Goal: Transaction & Acquisition: Book appointment/travel/reservation

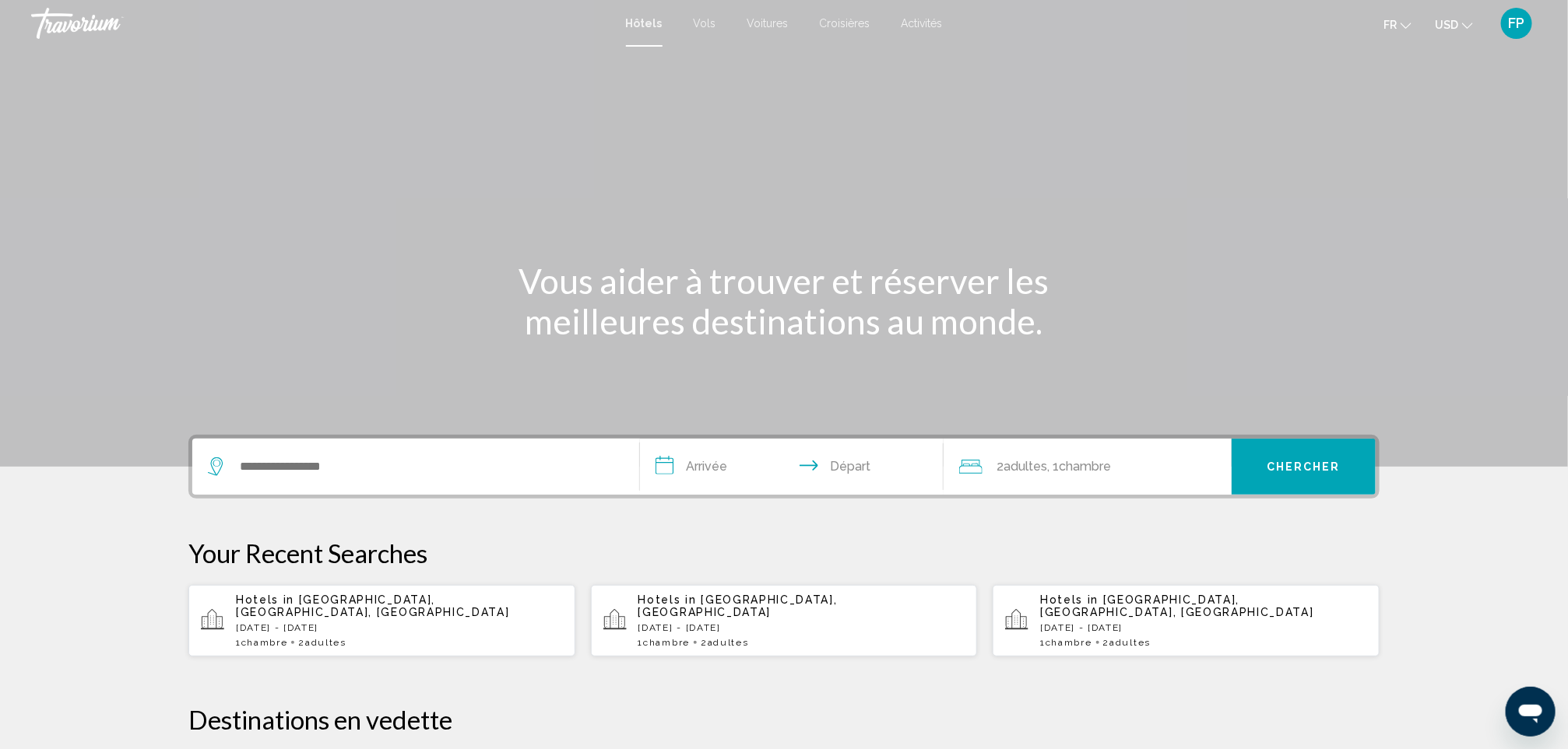
click at [720, 36] on div "Hôtels Vols Voitures Croisières Activités Hôtels Vols Voitures Croisières Activ…" at bounding box center [784, 24] width 1568 height 33
click at [715, 30] on div "Hôtels Vols Voitures Croisières Activités Hôtels Vols Voitures Croisières Activ…" at bounding box center [784, 24] width 1568 height 33
click at [713, 20] on span "Vols" at bounding box center [705, 23] width 23 height 12
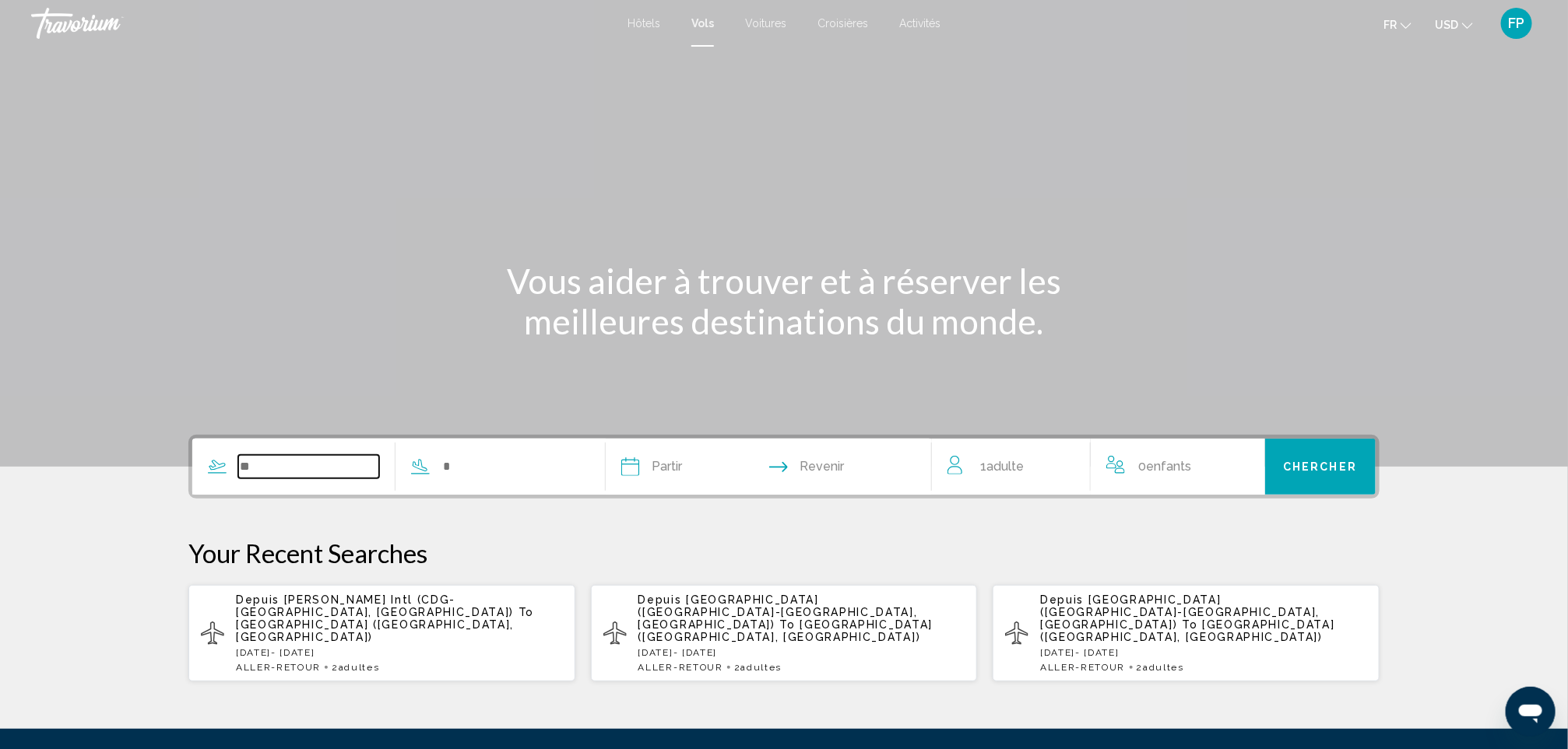
click at [303, 460] on input "Search widget" at bounding box center [308, 466] width 141 height 24
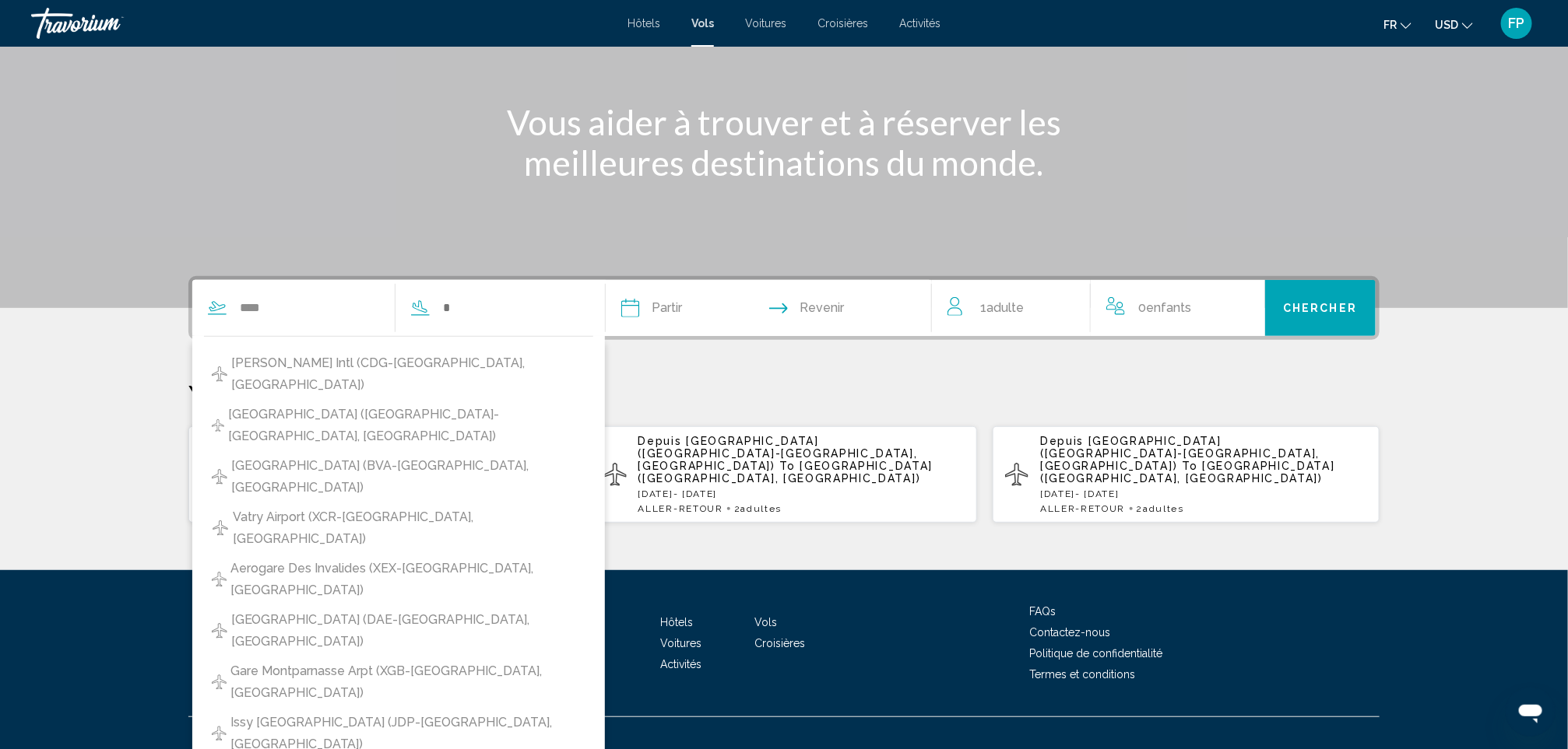
click at [290, 358] on span "Charles De Gaulle Intl (CDG-Paris, France)" at bounding box center [409, 373] width 355 height 43
type input "**********"
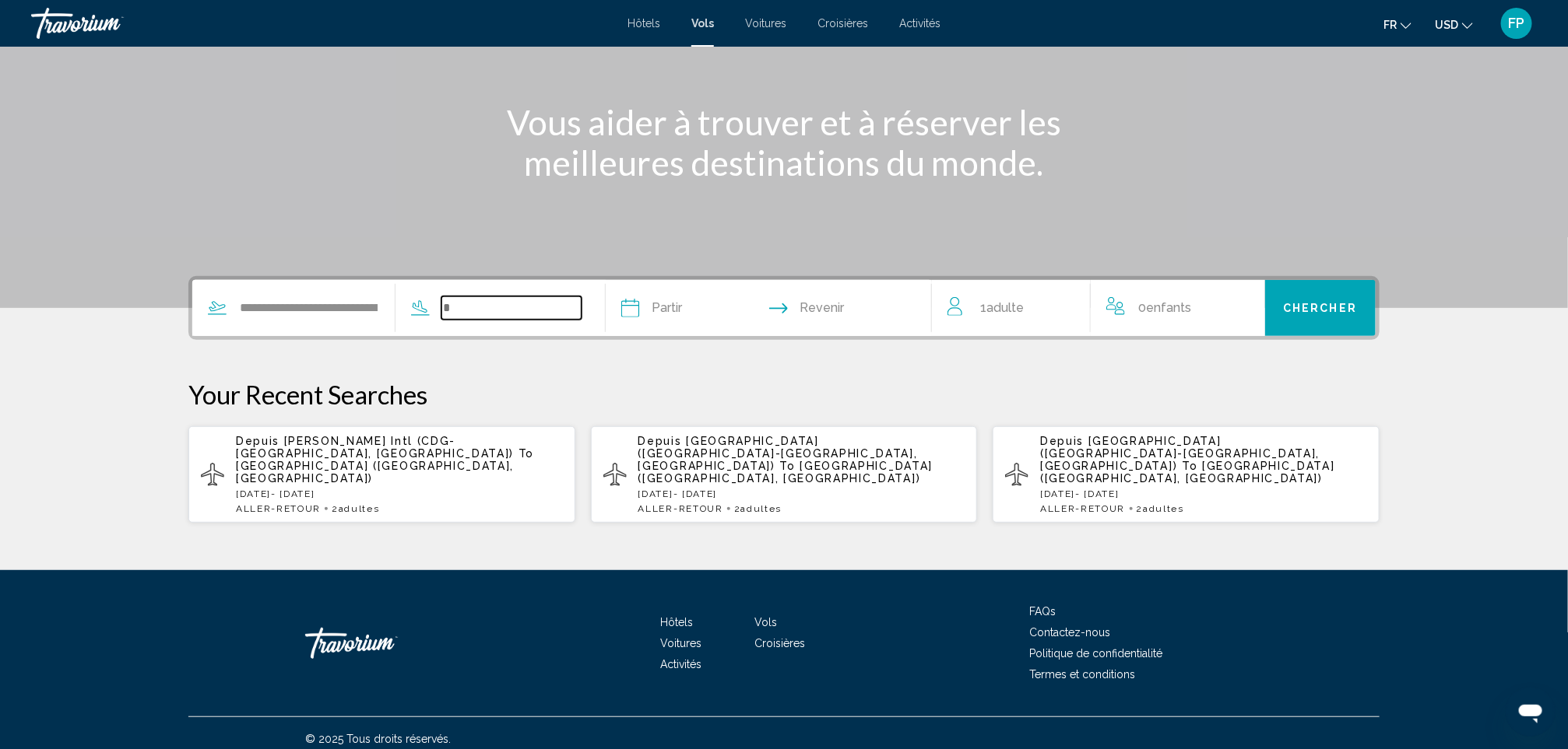
click at [487, 308] on input "Search widget" at bounding box center [511, 308] width 141 height 24
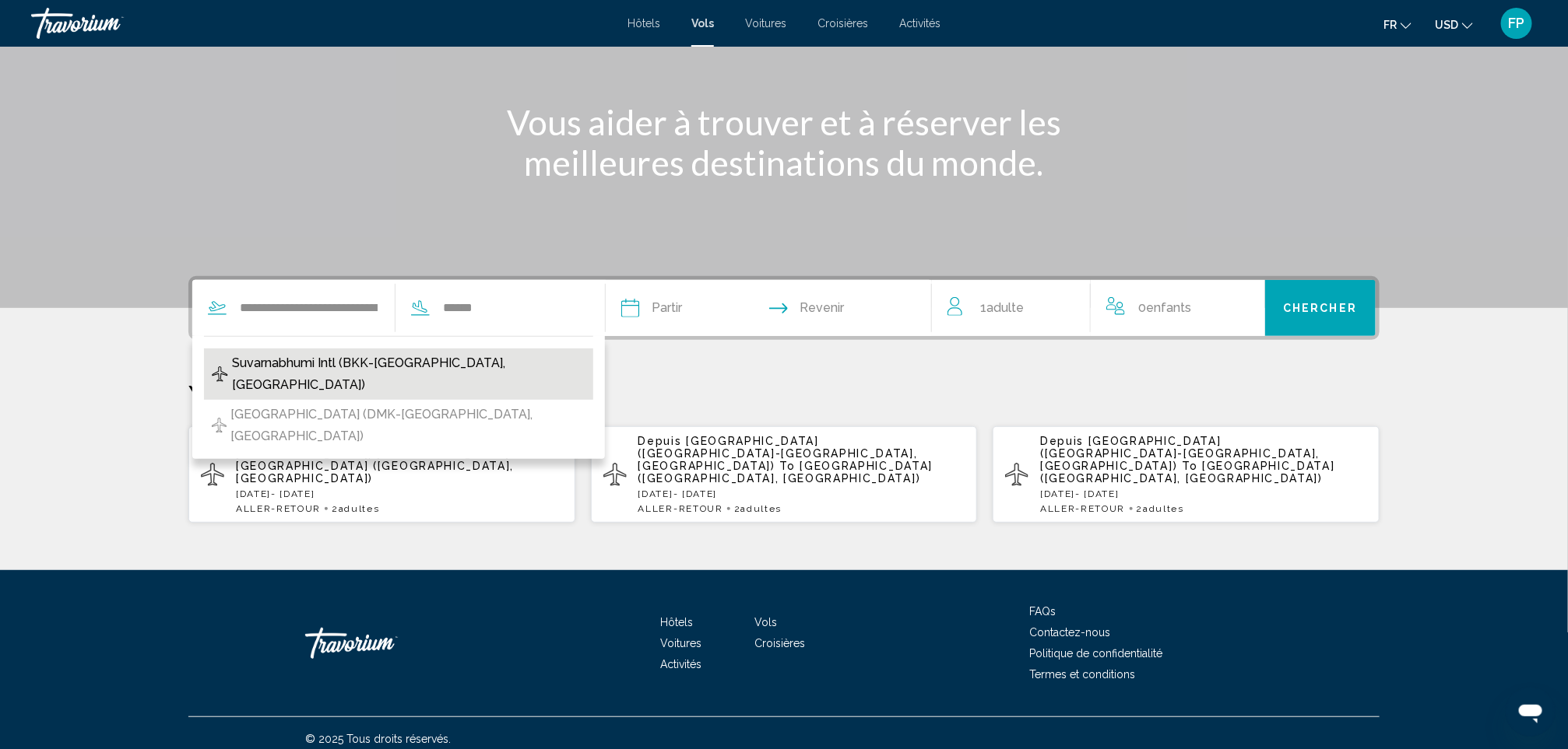
click at [453, 362] on span "Suvarnabhumi Intl (BKK-Bangkok, Thailand)" at bounding box center [409, 373] width 354 height 43
type input "**********"
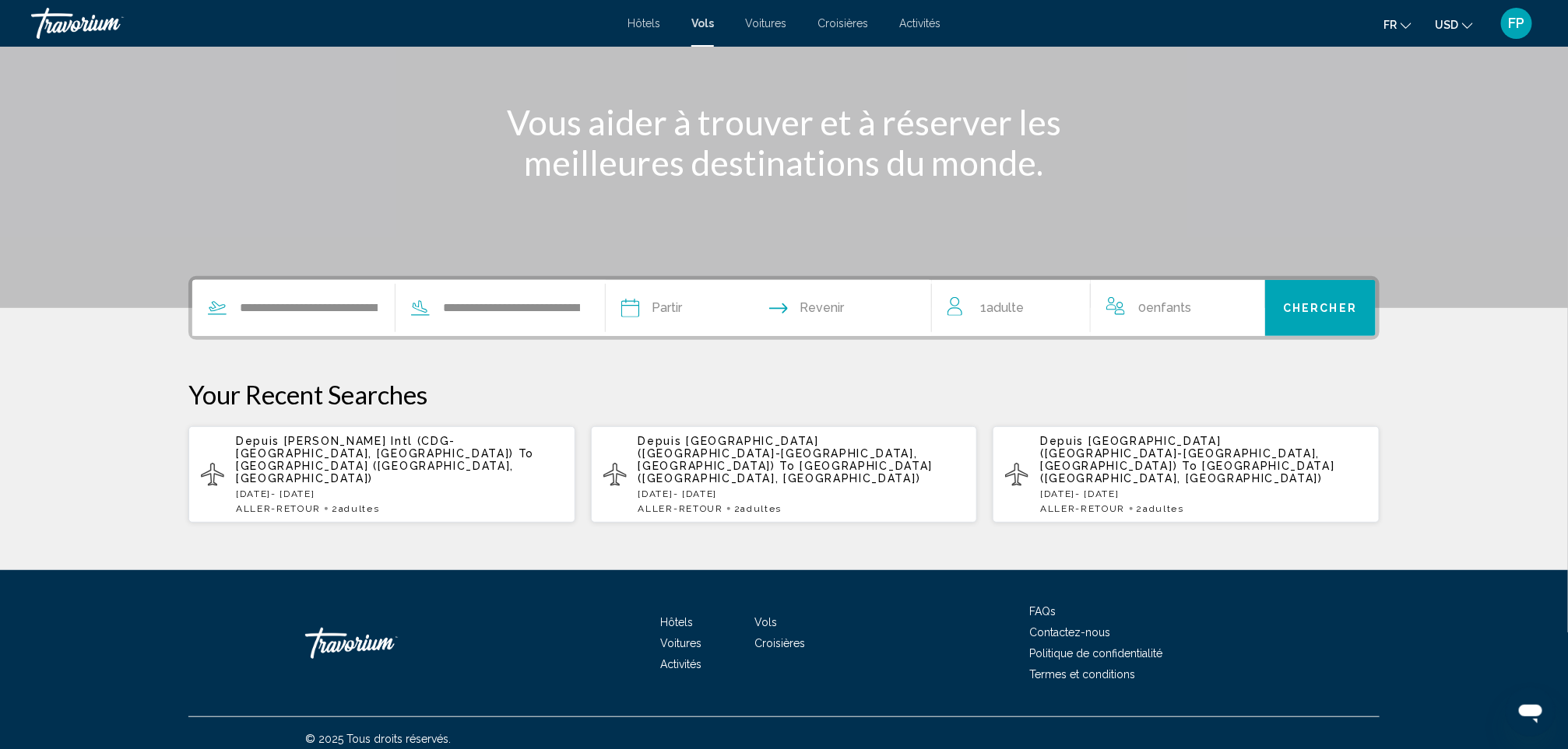
click at [689, 292] on input "Depart date" at bounding box center [698, 311] width 161 height 60
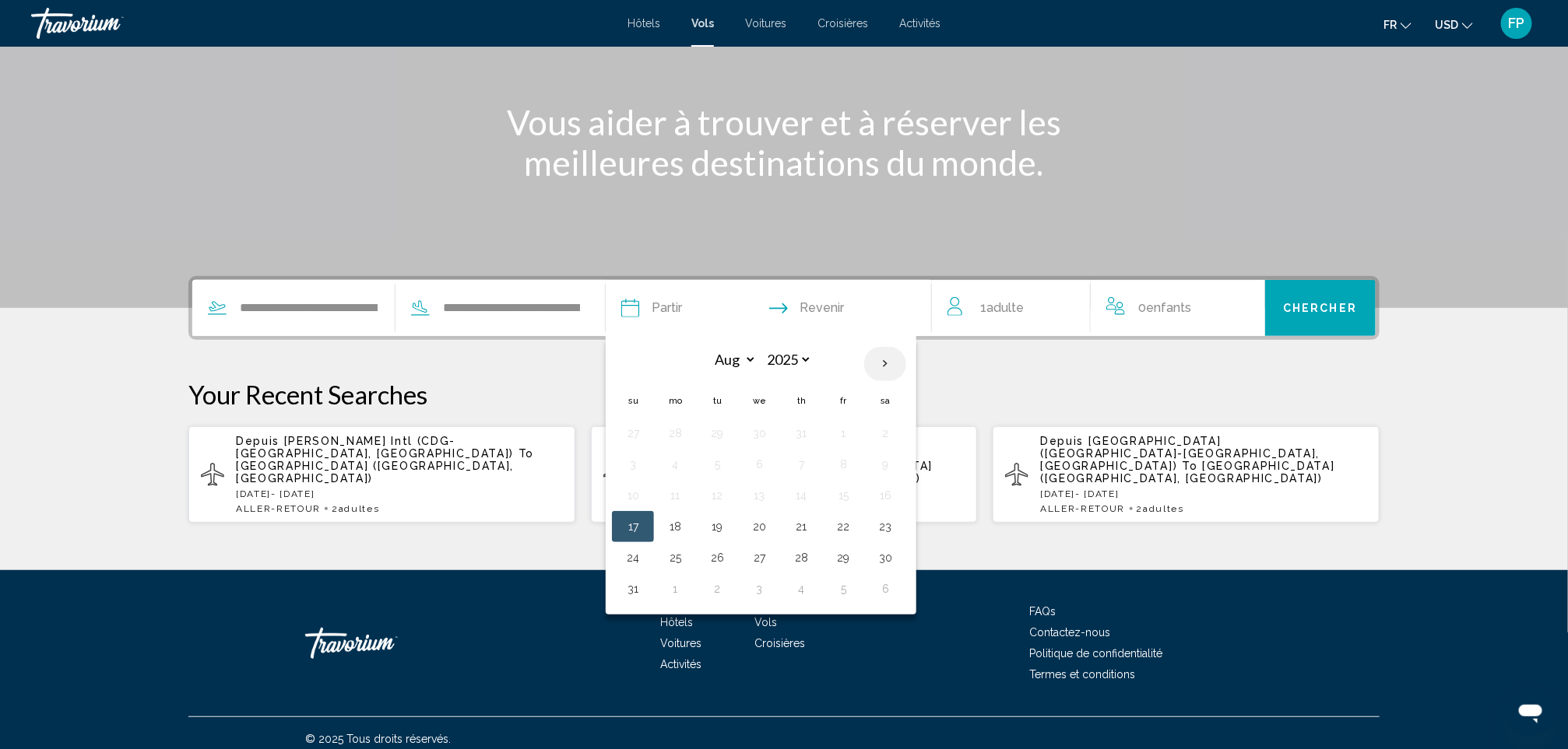
click at [885, 368] on th "Next month" at bounding box center [886, 364] width 42 height 34
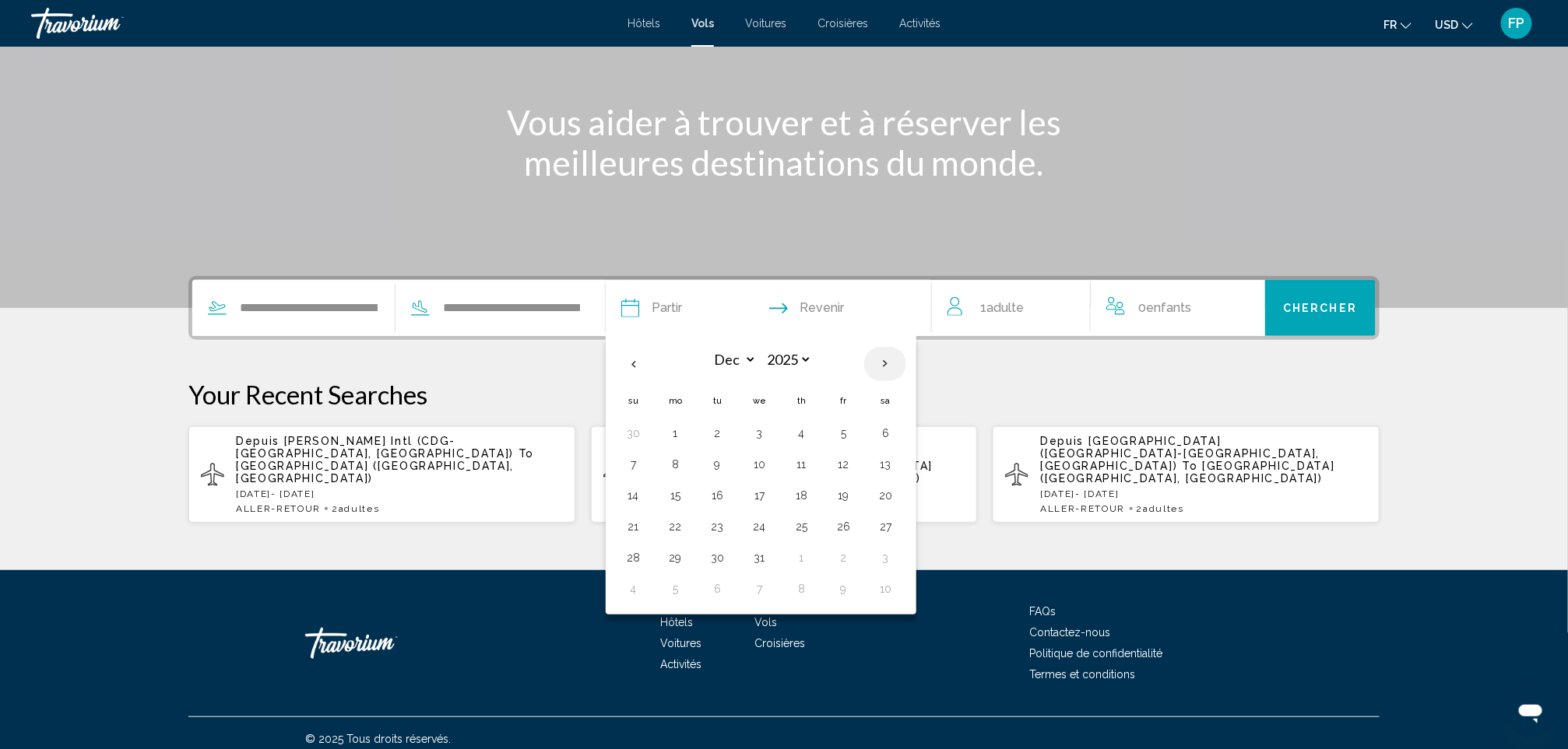
select select "*"
select select "****"
click at [885, 368] on th "Next month" at bounding box center [886, 364] width 42 height 34
select select "*"
click at [730, 526] on button "17" at bounding box center [717, 527] width 25 height 22
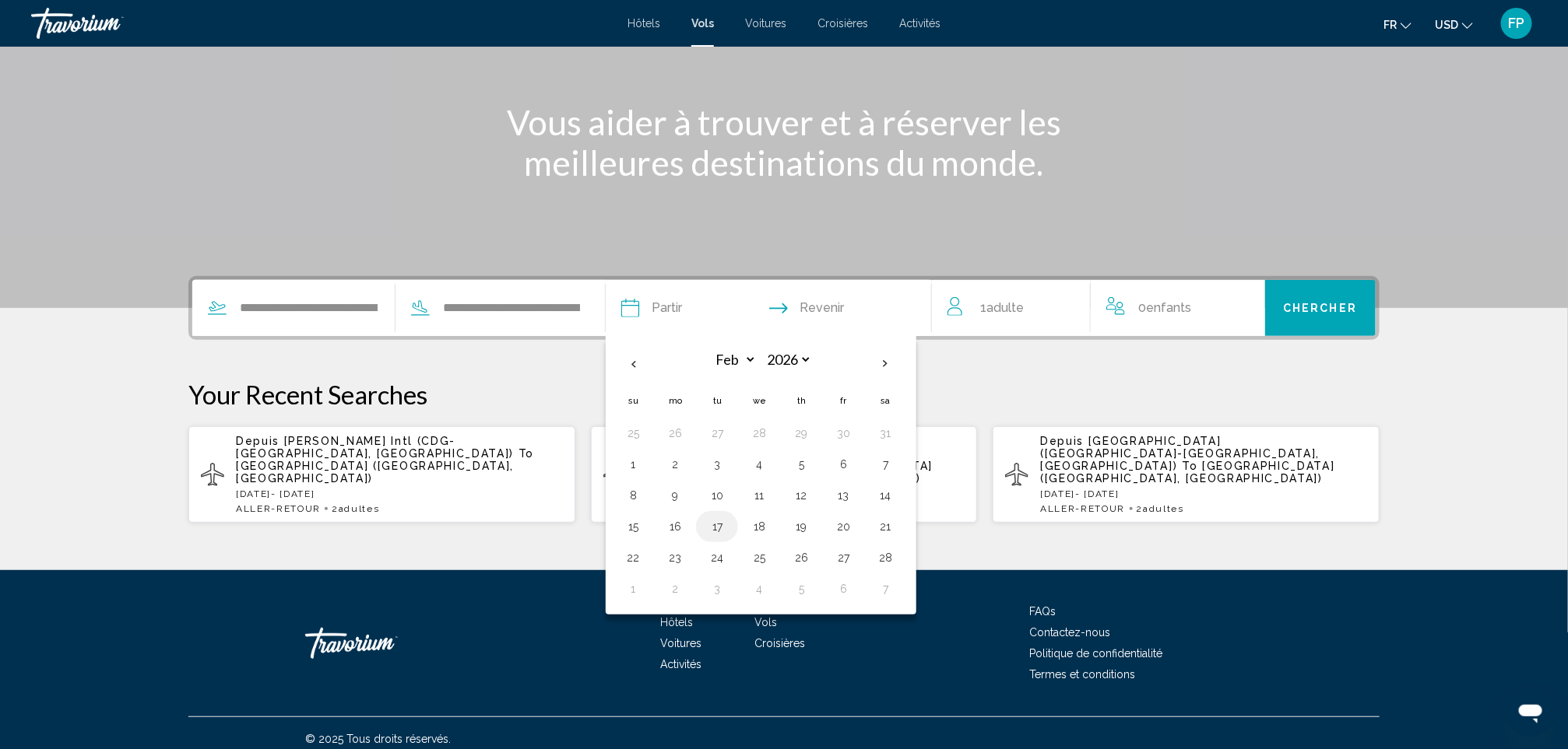
type input "**********"
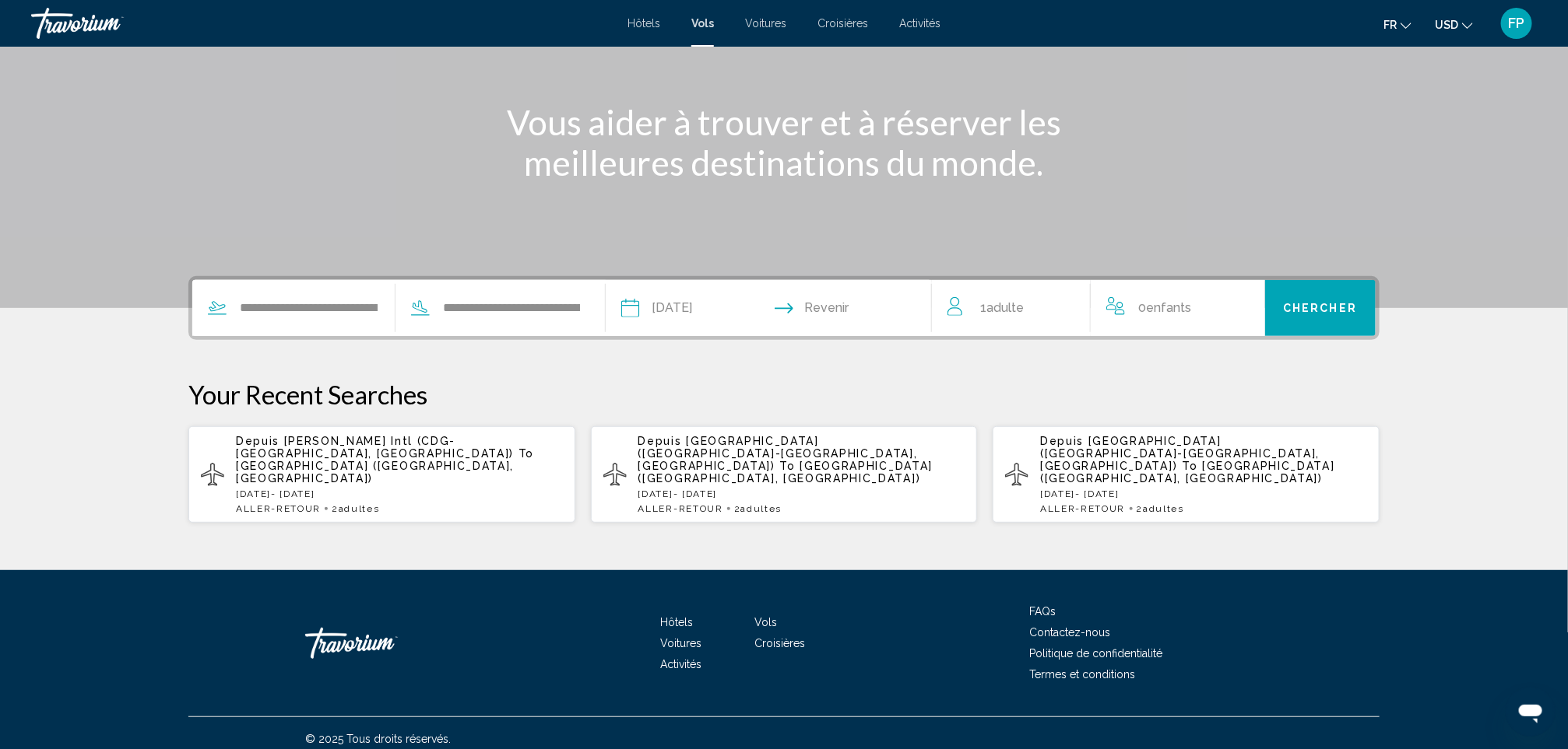
click at [1045, 311] on div "1 Adulte Adultes" at bounding box center [1018, 308] width 143 height 22
click at [1063, 296] on icon "Increment adults" at bounding box center [1067, 305] width 14 height 19
click at [1341, 295] on button "Chercher" at bounding box center [1320, 308] width 112 height 56
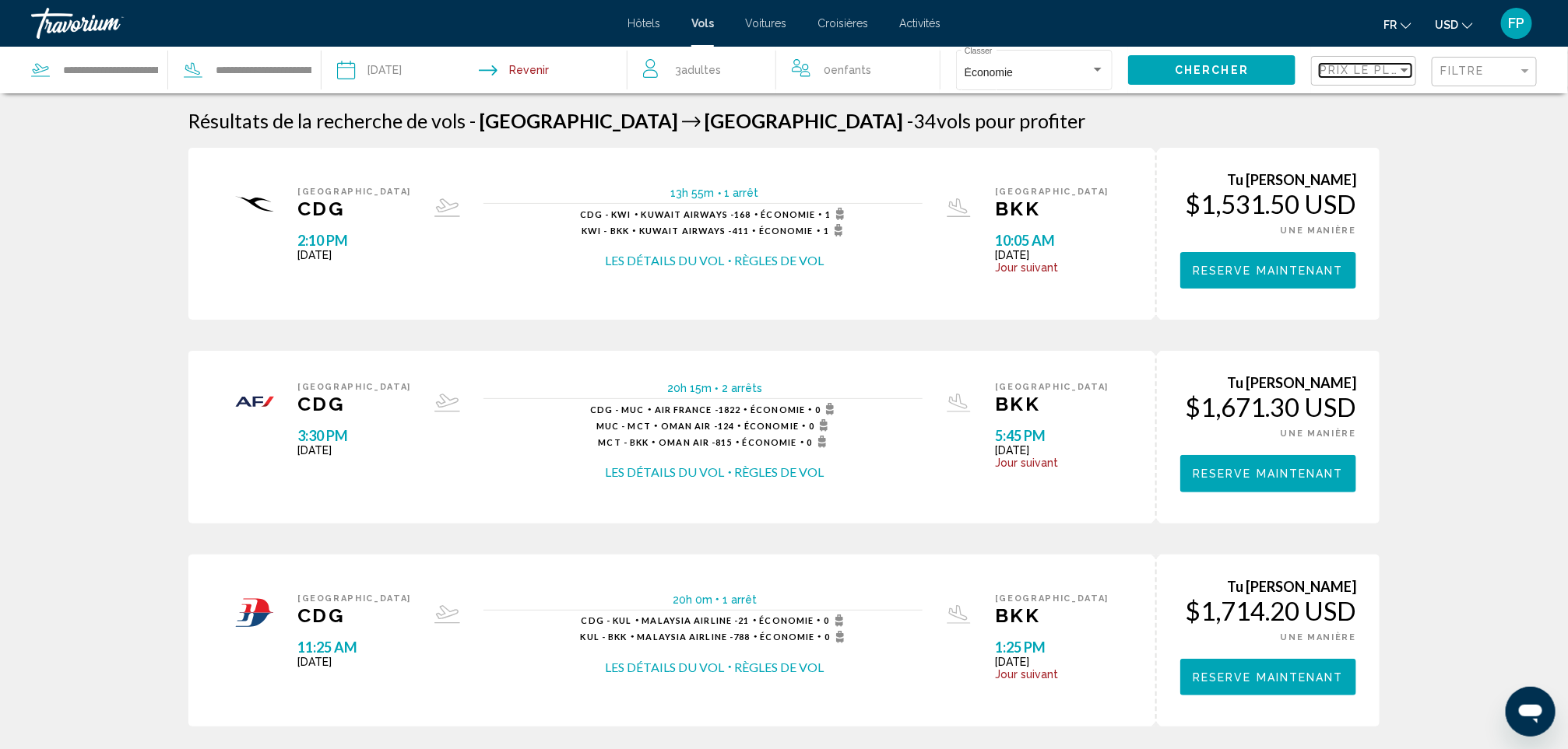
click at [1329, 75] on span "Prix ​​le plus bas" at bounding box center [1380, 69] width 121 height 12
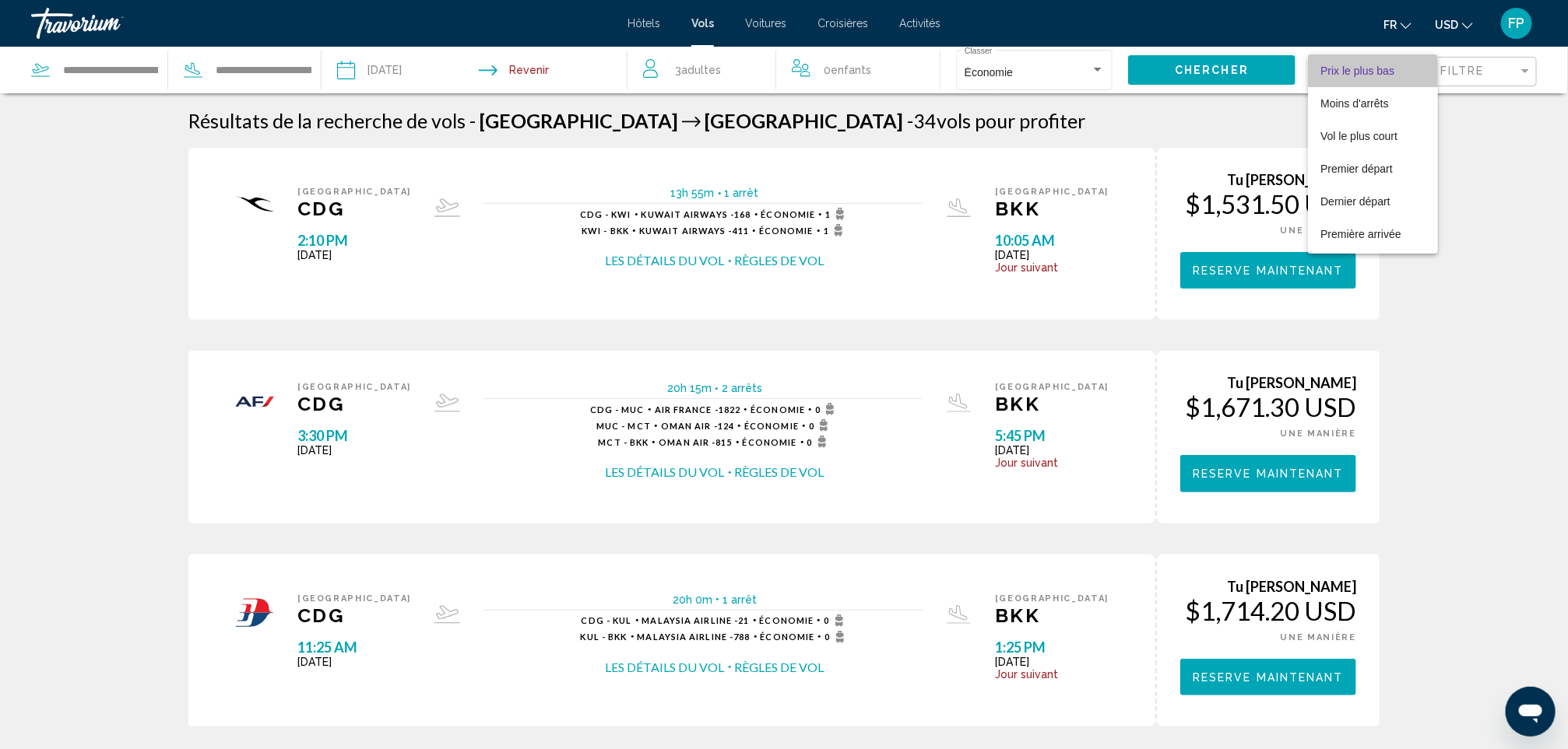
click at [1329, 75] on span "Prix ​​le plus bas" at bounding box center [1357, 70] width 74 height 12
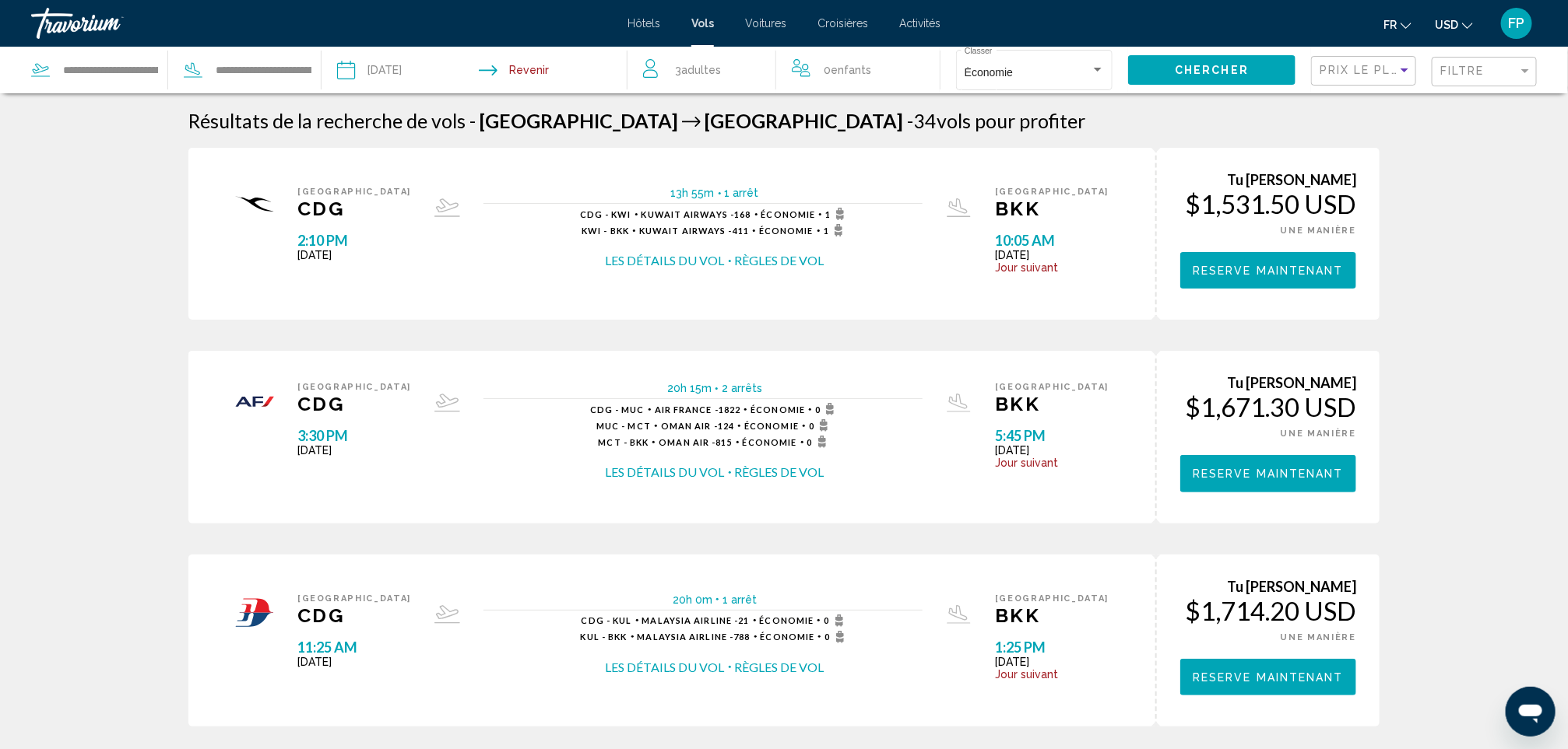
click at [755, 211] on div "CDG - KWI Kuwait Airways - 168 Économie 1" at bounding box center [714, 214] width 270 height 12
click at [1212, 210] on div "$1,531.50 USD" at bounding box center [1268, 204] width 176 height 31
click at [647, 262] on button "Les détails du vol" at bounding box center [665, 260] width 119 height 17
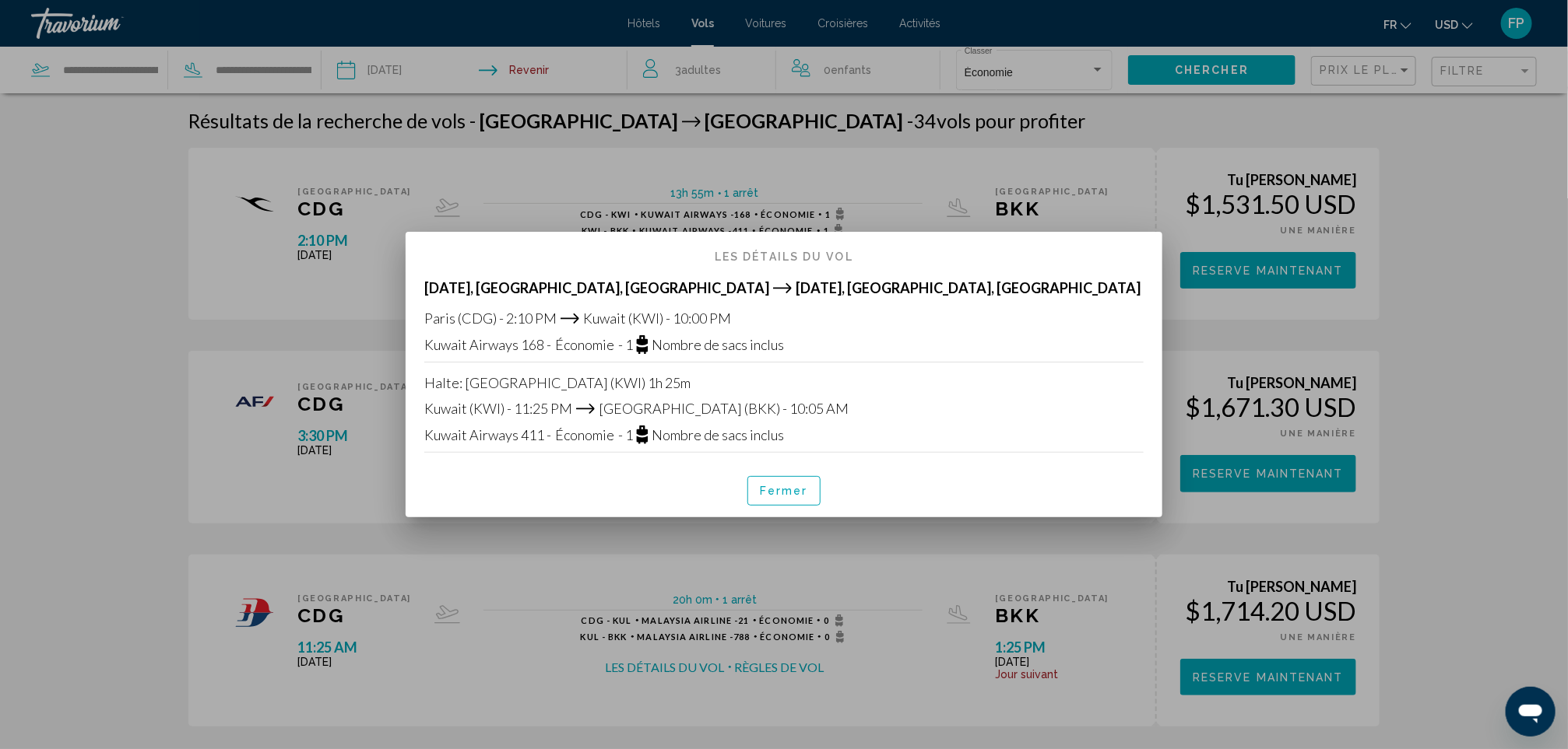
click at [769, 483] on button "Fermer" at bounding box center [784, 490] width 73 height 29
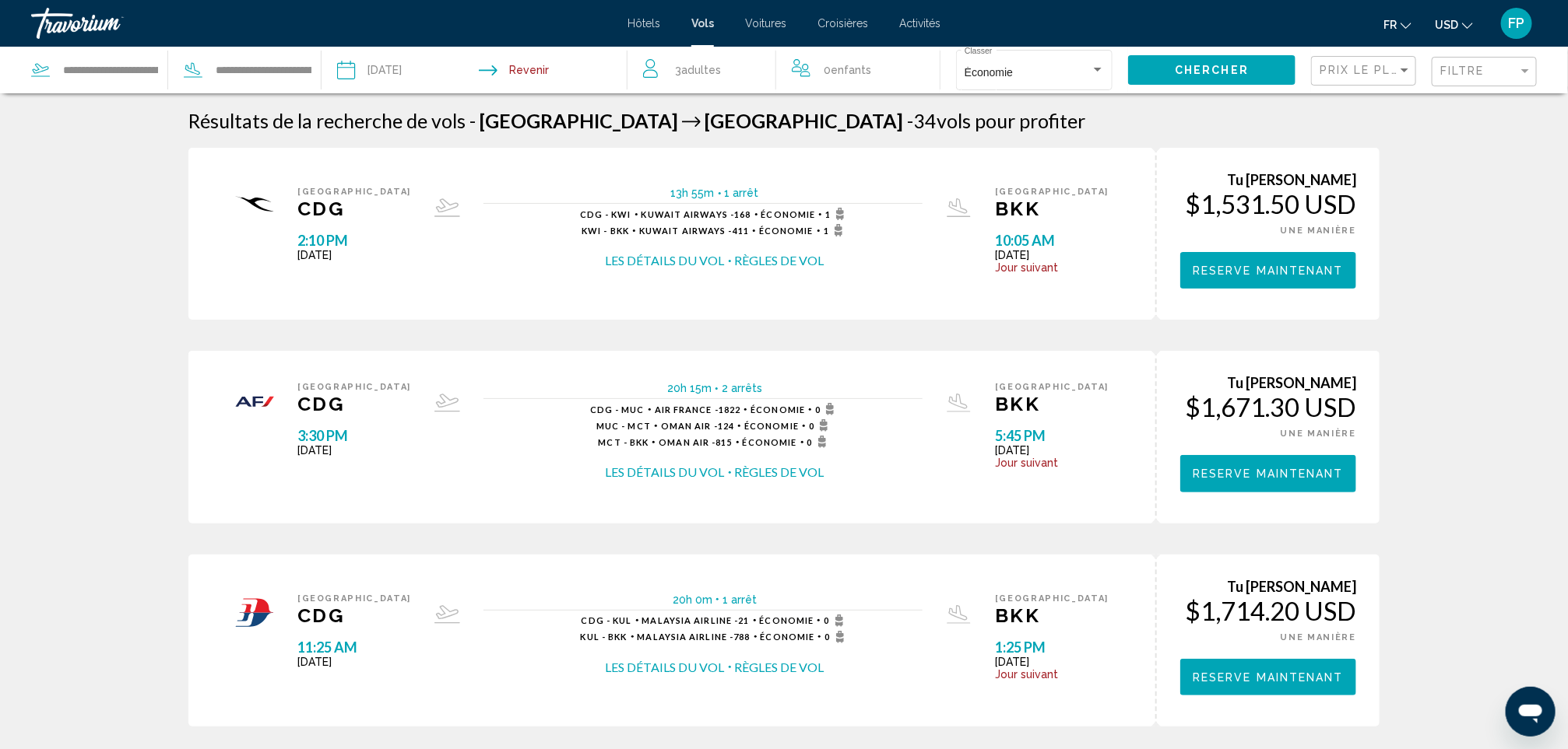
click at [776, 254] on button "Règles de vol" at bounding box center [780, 260] width 90 height 17
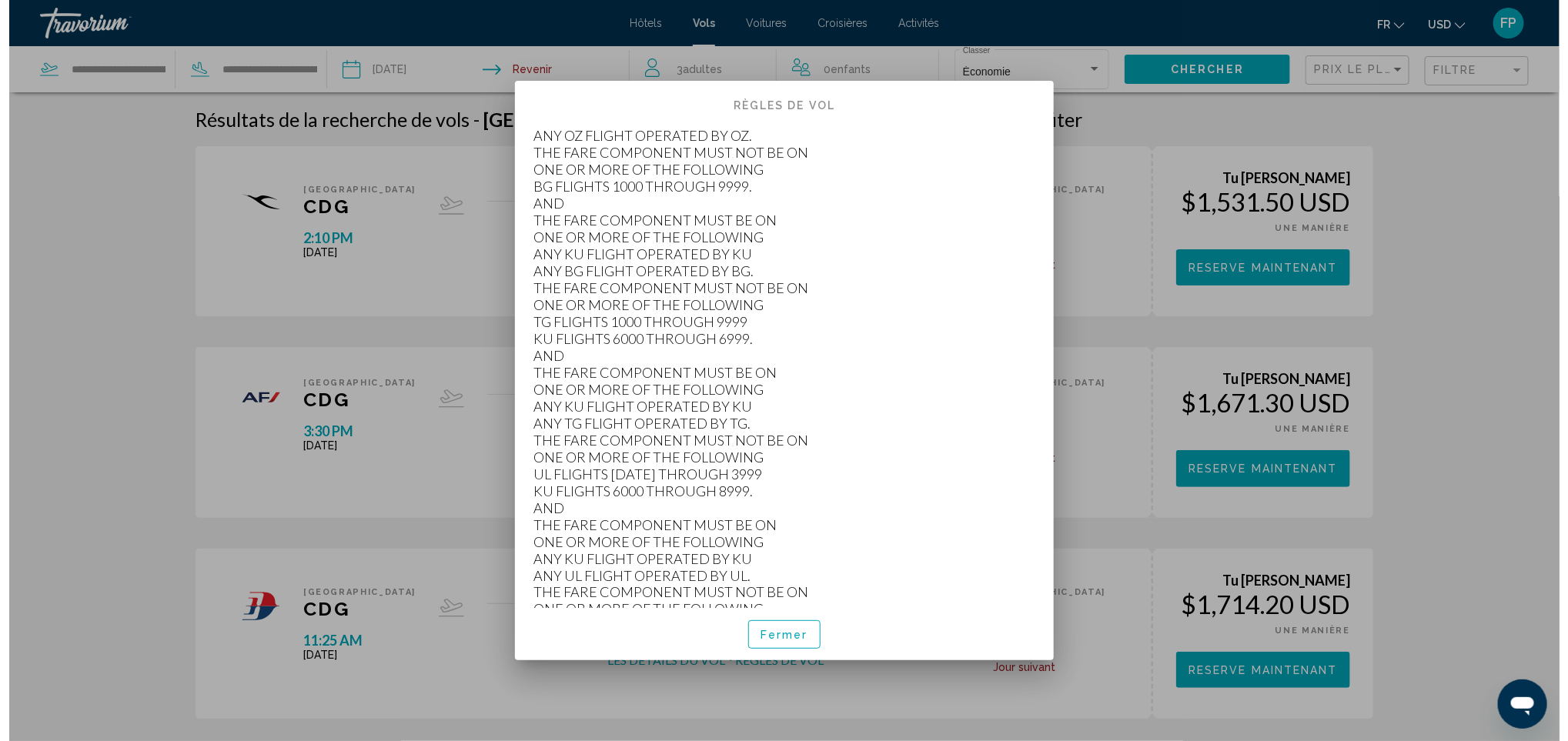
scroll to position [1155, 0]
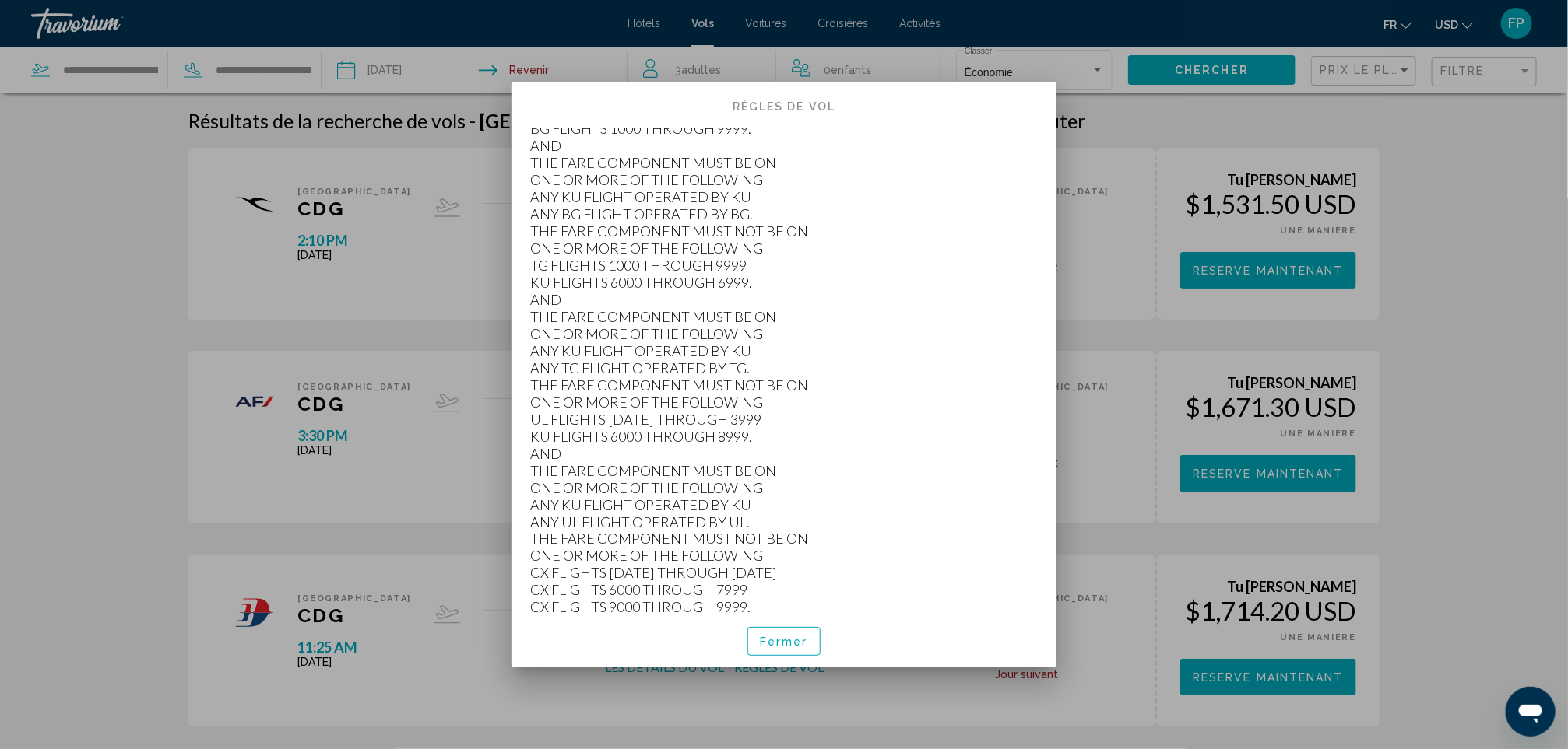
click at [792, 643] on span "Fermer" at bounding box center [784, 641] width 48 height 12
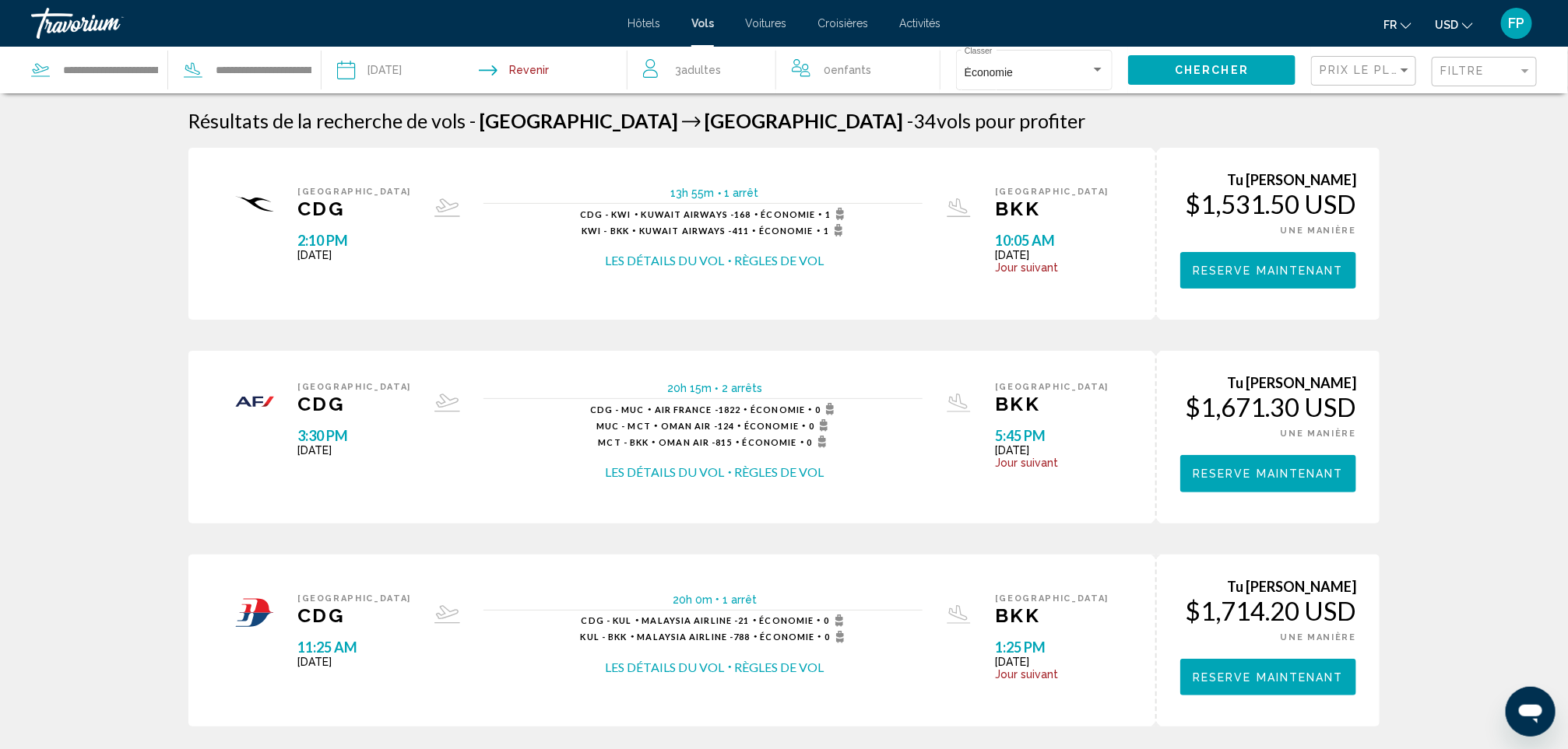
click at [1439, 20] on span "USD" at bounding box center [1446, 24] width 24 height 12
click at [1447, 136] on button "EUR (€)" at bounding box center [1422, 143] width 78 height 20
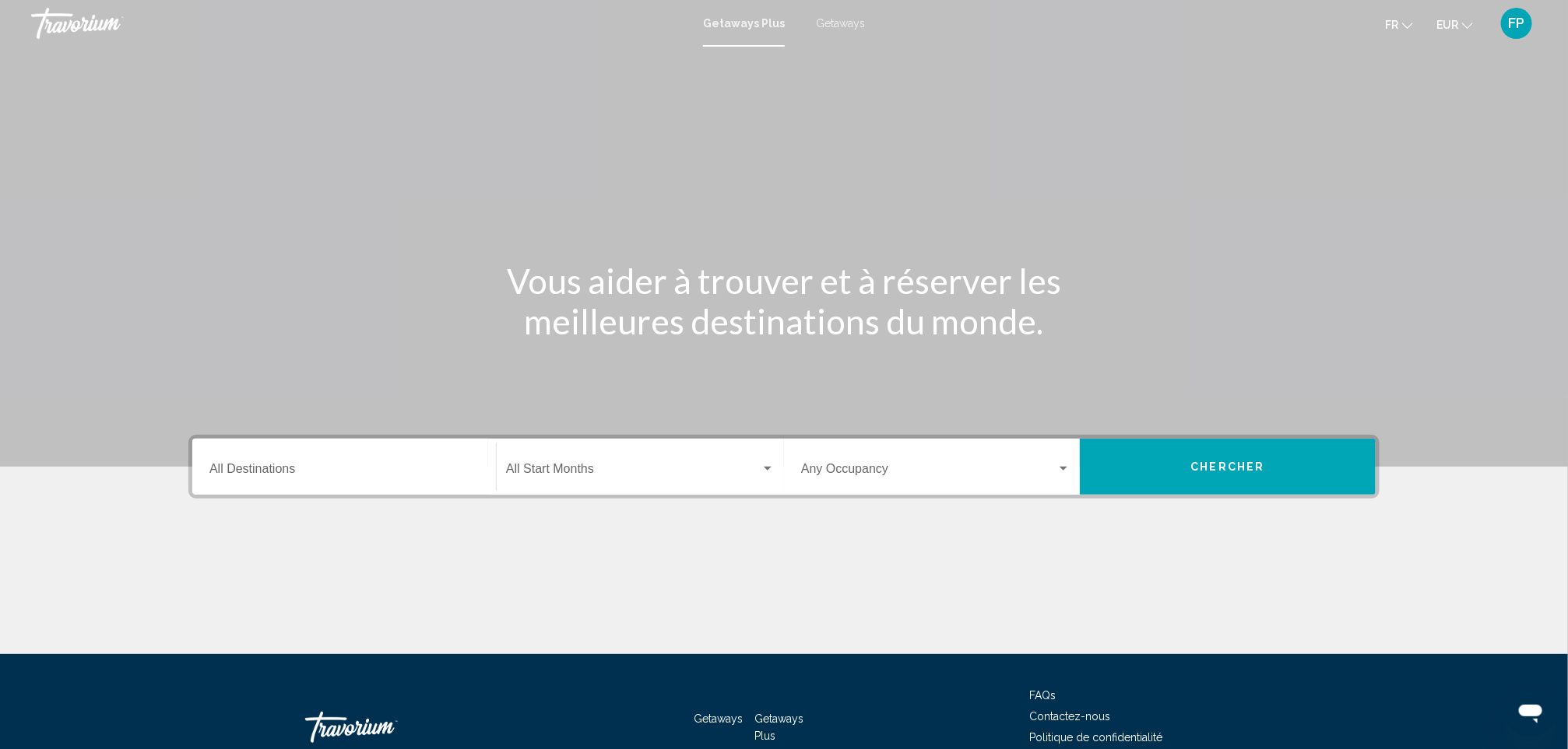
click at [398, 465] on input "Destination All Destinations" at bounding box center [344, 472] width 269 height 14
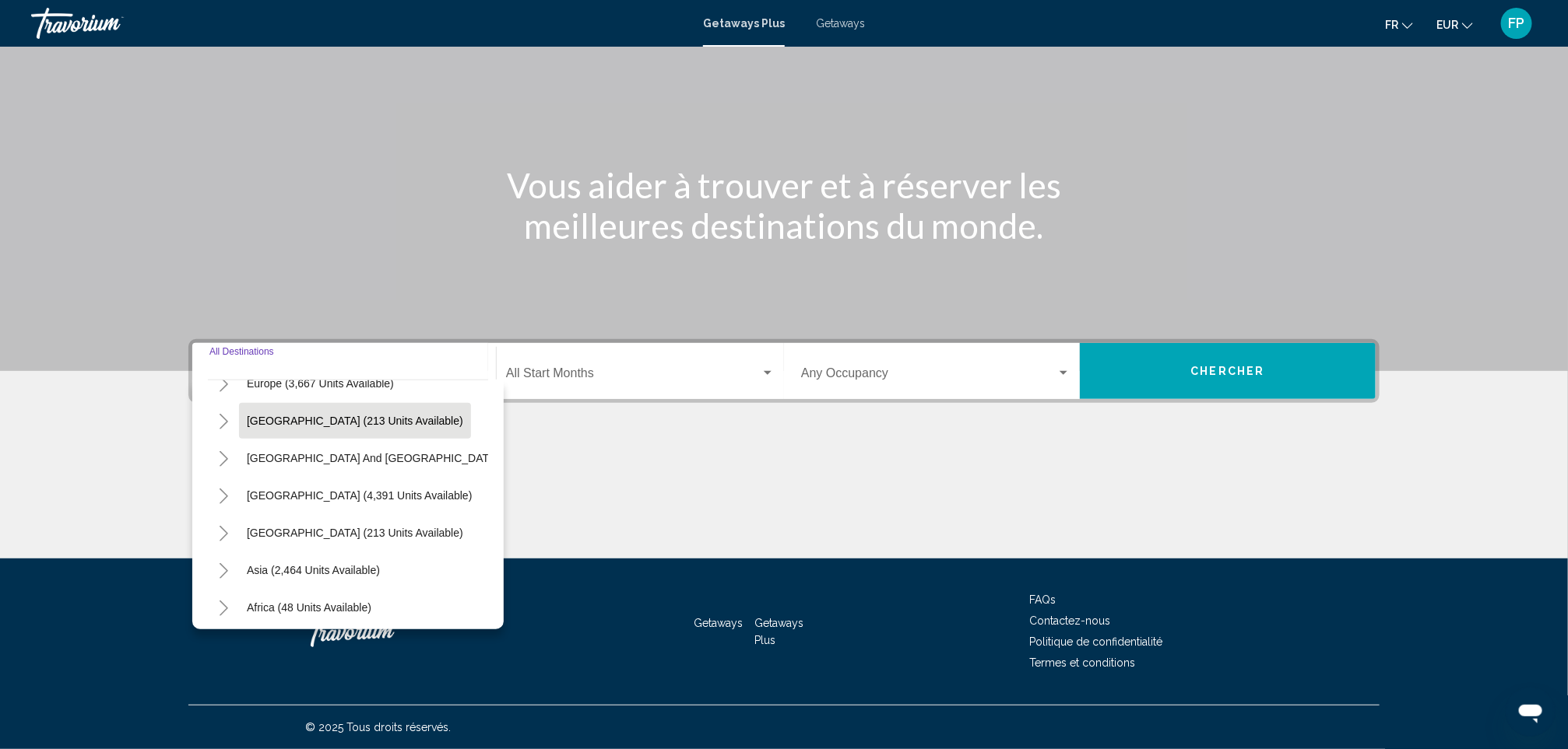
scroll to position [233, 0]
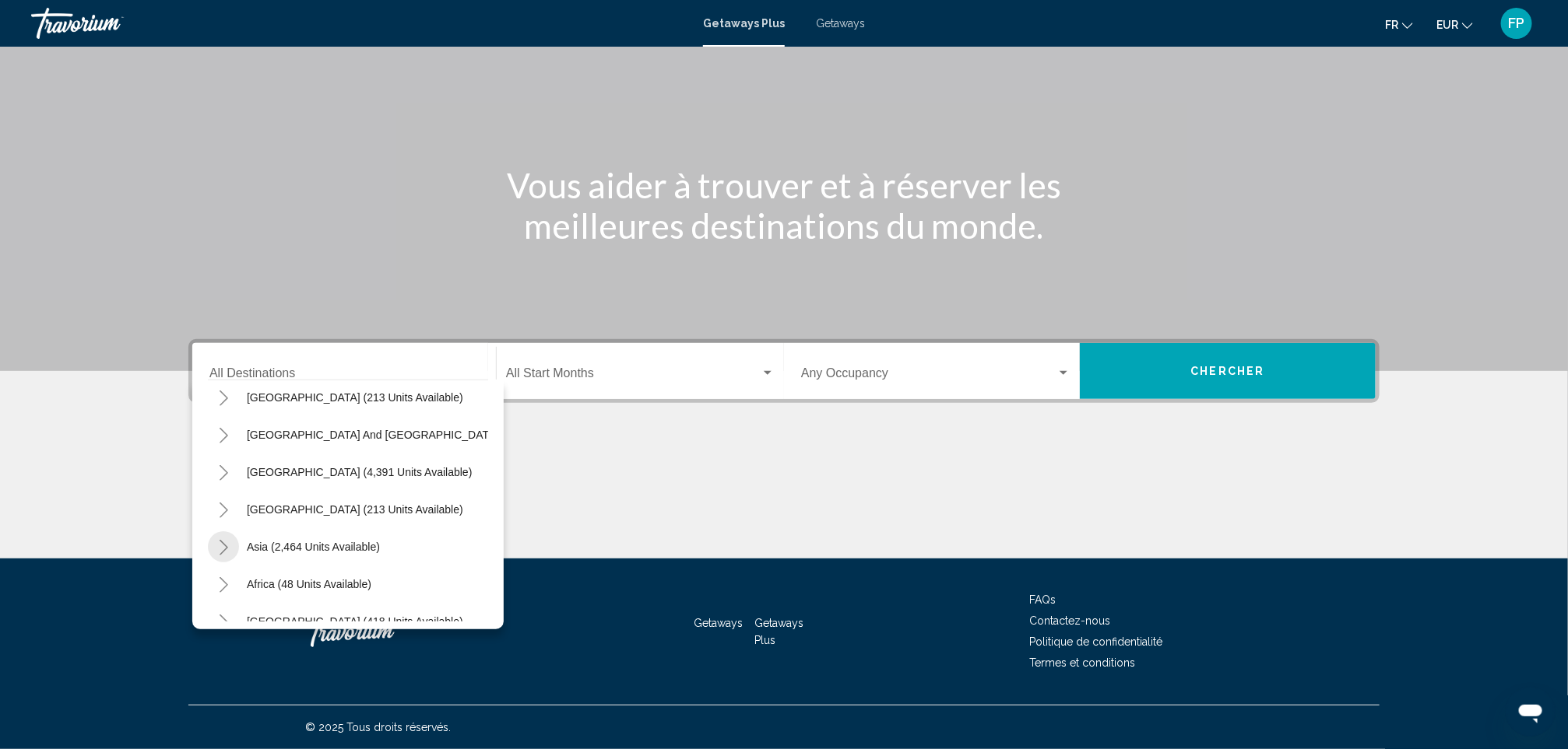
click at [219, 544] on icon "Toggle Asia (2,464 units available)" at bounding box center [223, 548] width 11 height 15
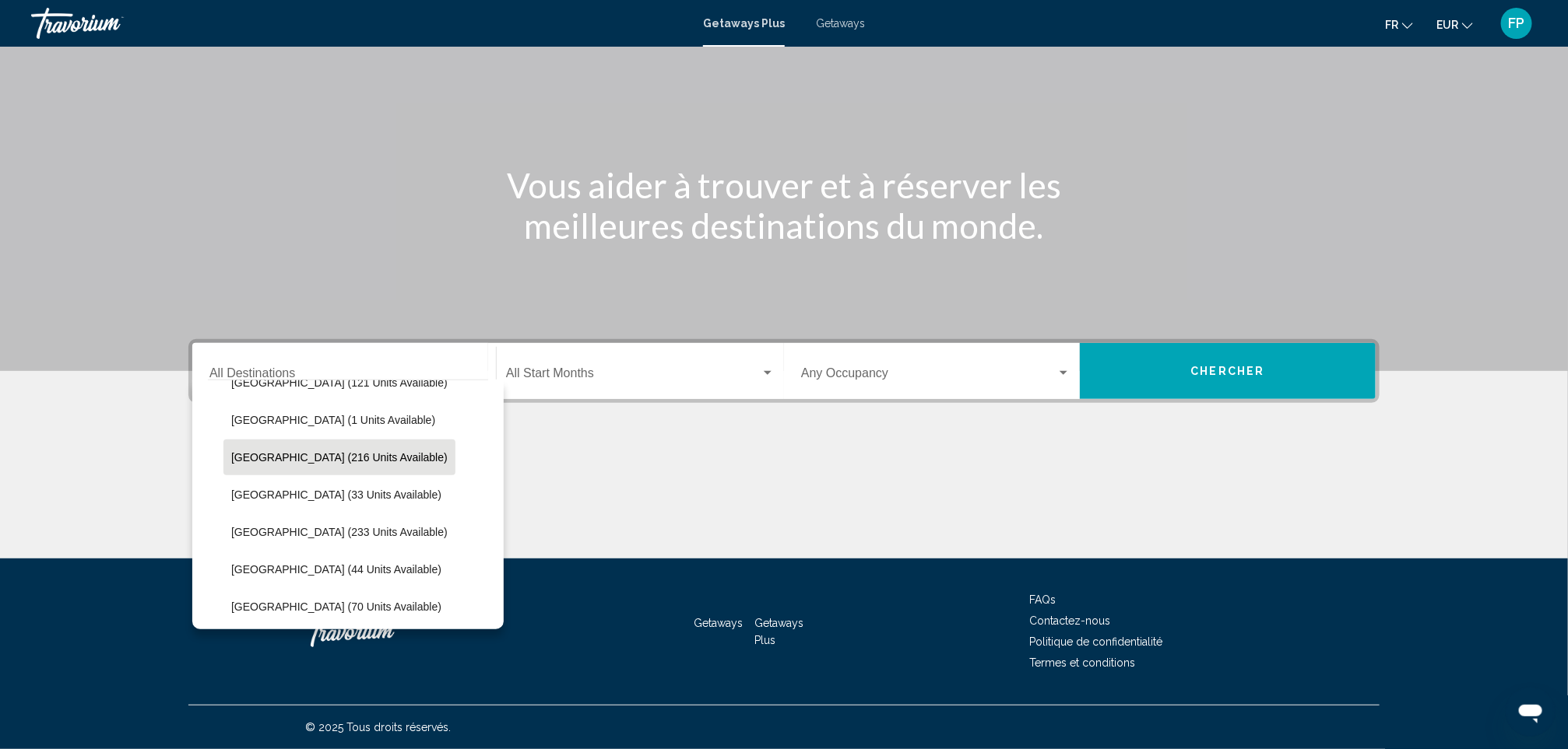
scroll to position [584, 0]
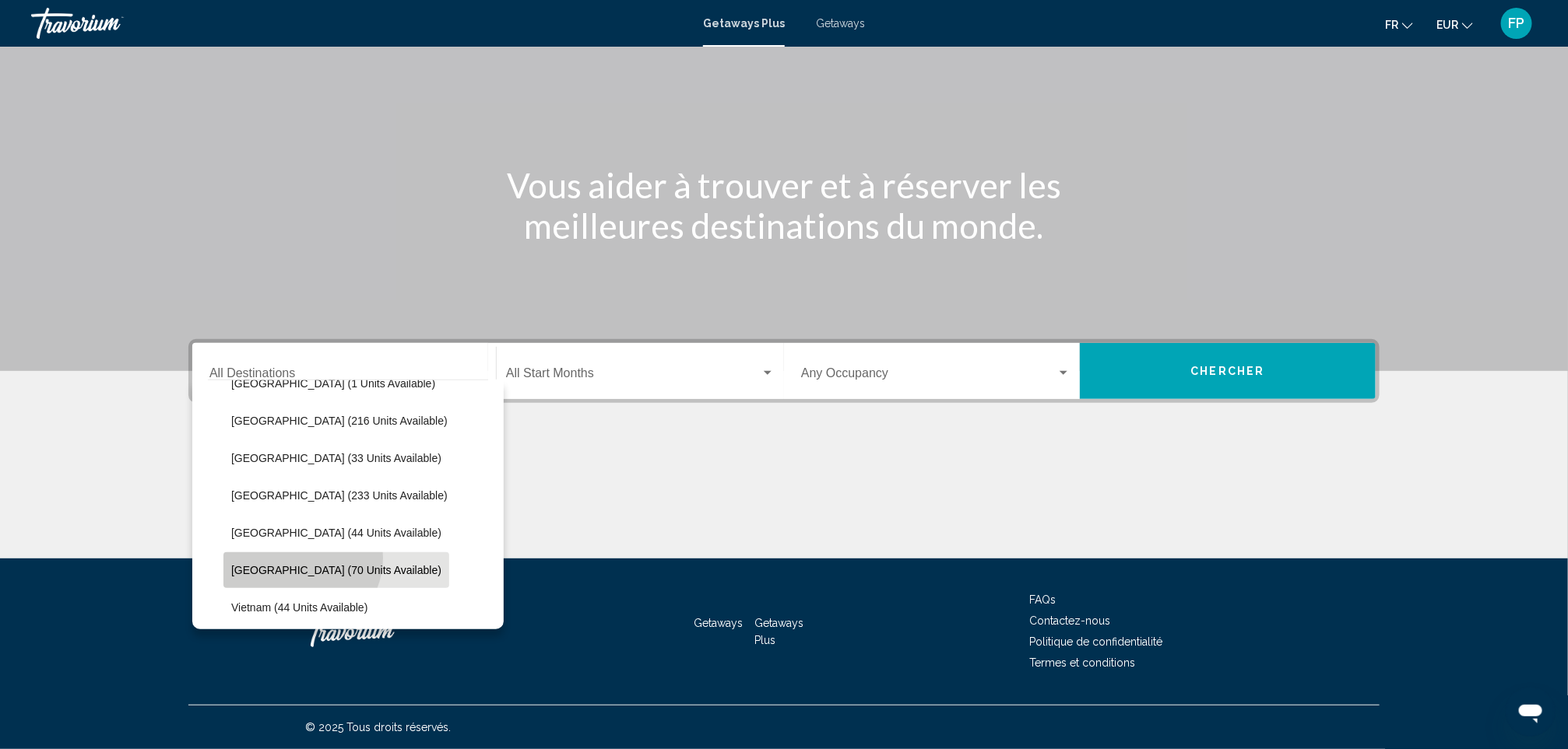
click at [300, 558] on button "Thailand (70 units available)" at bounding box center [336, 571] width 226 height 36
type input "**********"
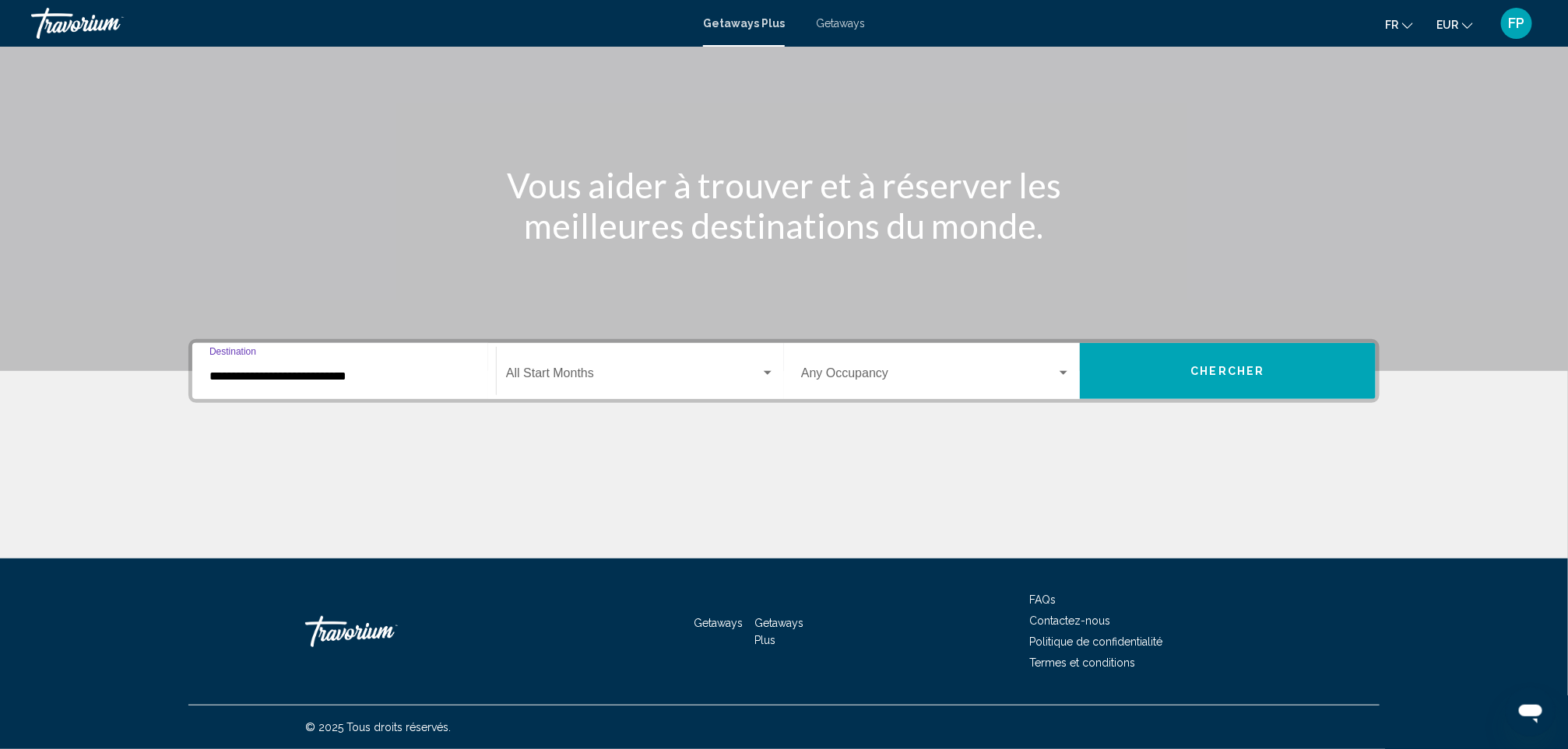
click at [638, 386] on div "Start Month All Start Months" at bounding box center [640, 372] width 268 height 49
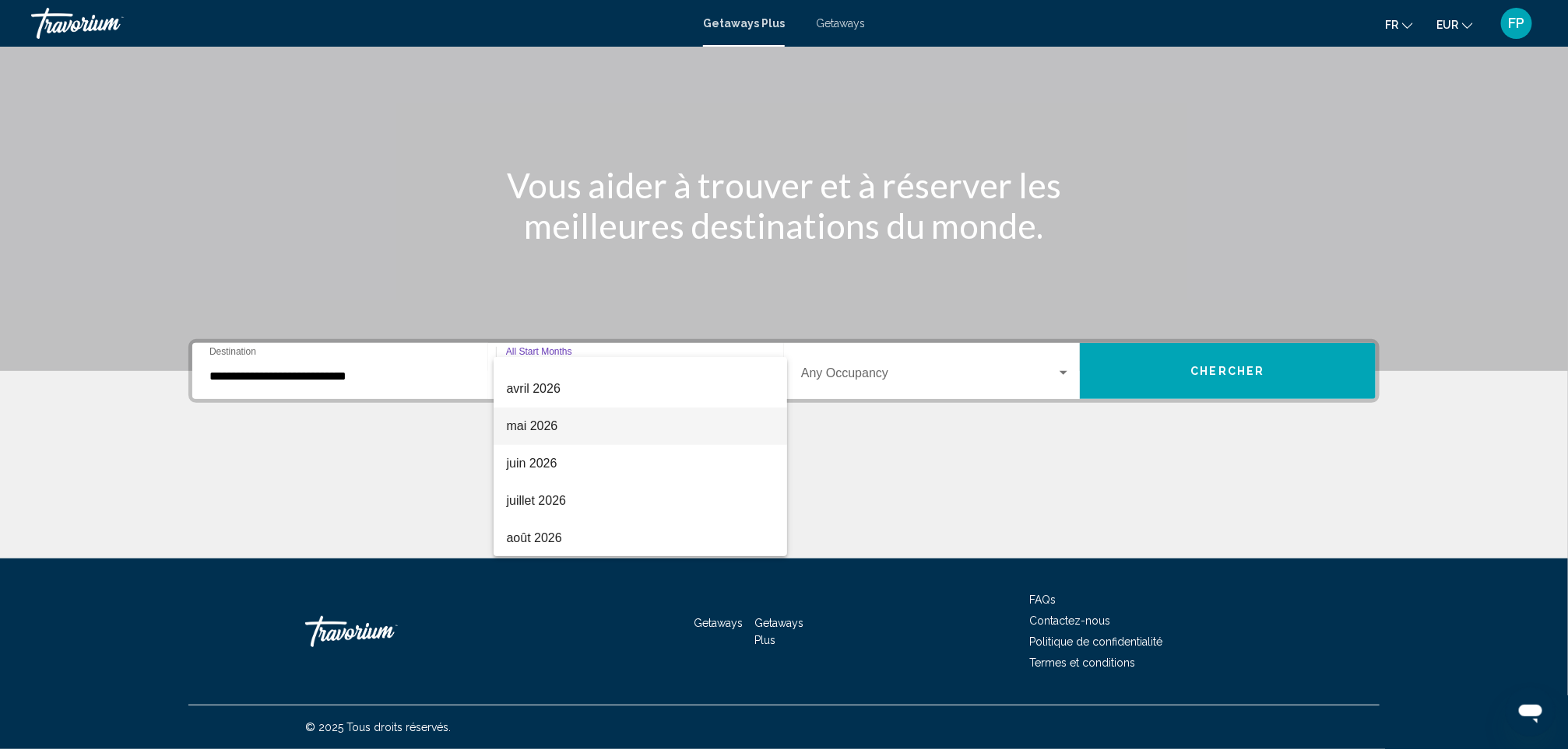
scroll to position [206, 0]
click at [545, 422] on span "février 2026" at bounding box center [640, 431] width 268 height 37
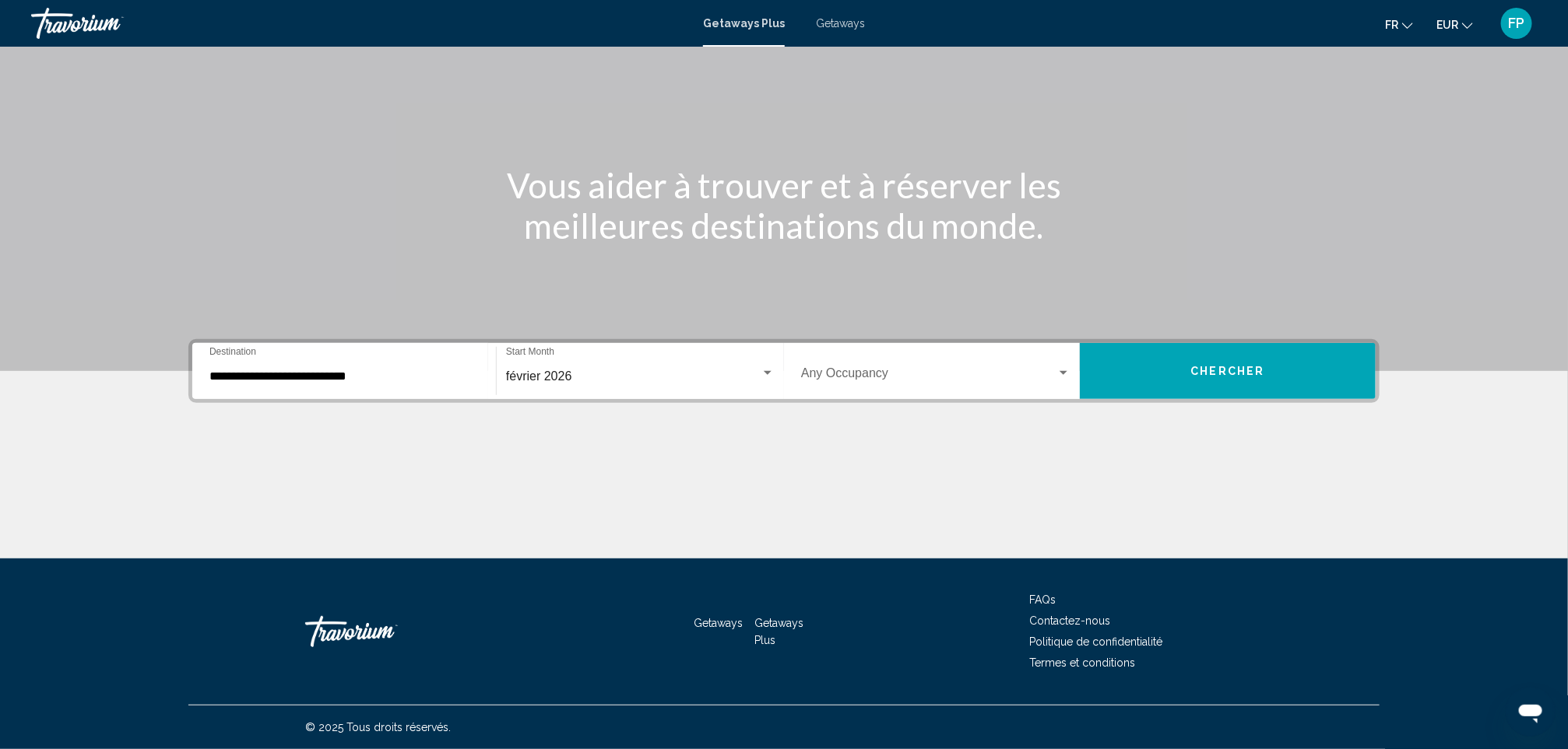
click at [874, 384] on div "Occupancy Any Occupancy" at bounding box center [935, 372] width 269 height 49
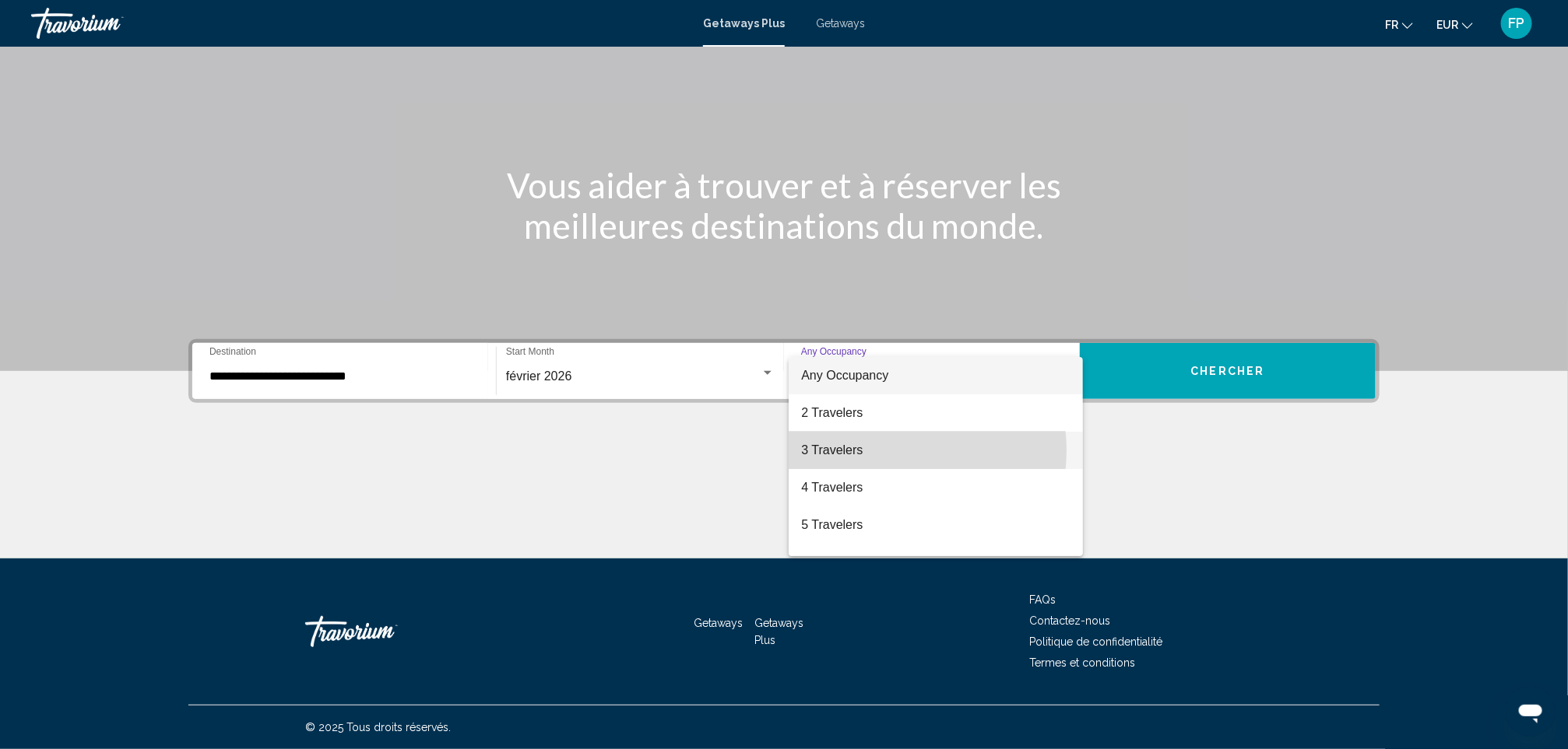
click at [890, 451] on span "3 Travelers" at bounding box center [935, 451] width 269 height 37
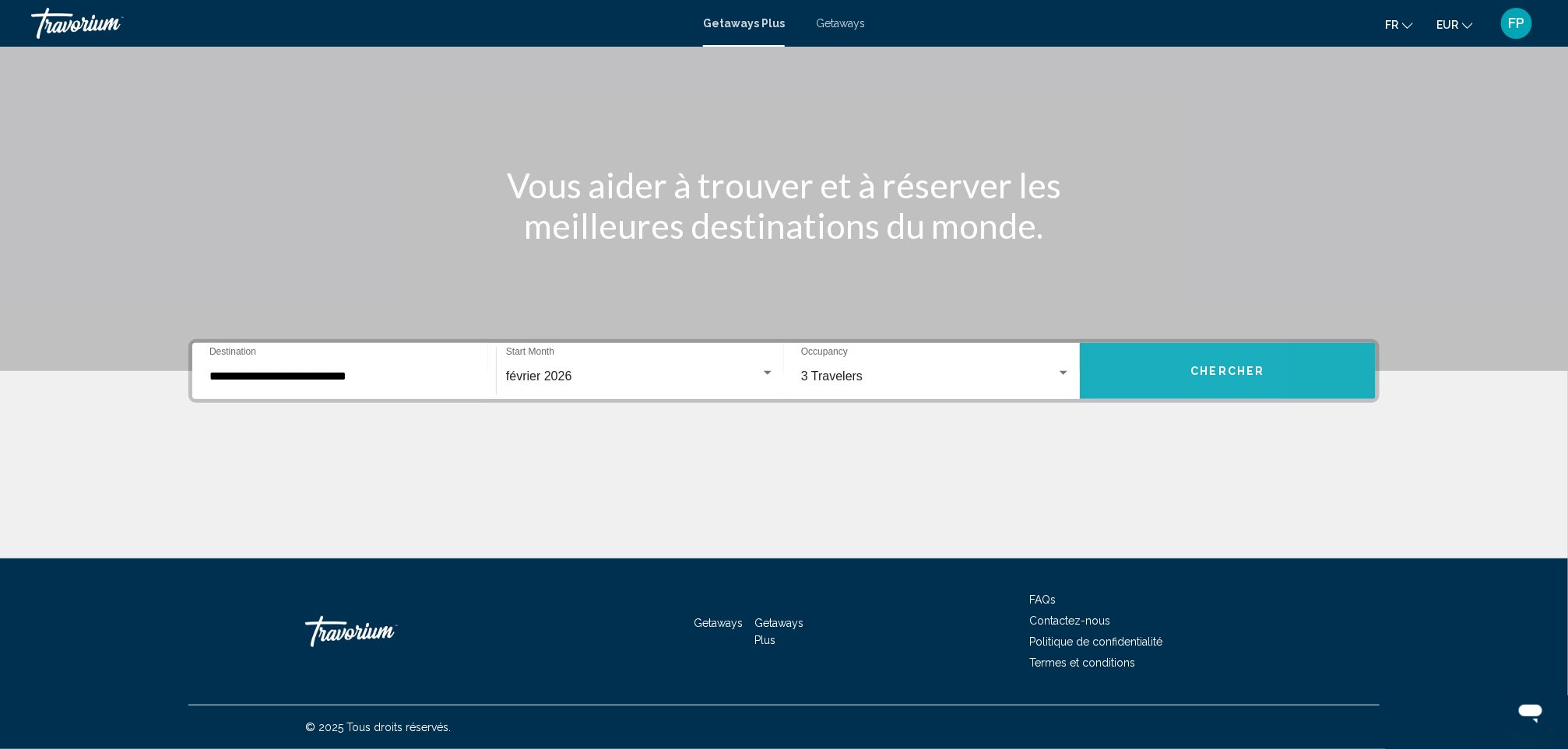
click at [1135, 381] on button "Chercher" at bounding box center [1227, 371] width 296 height 56
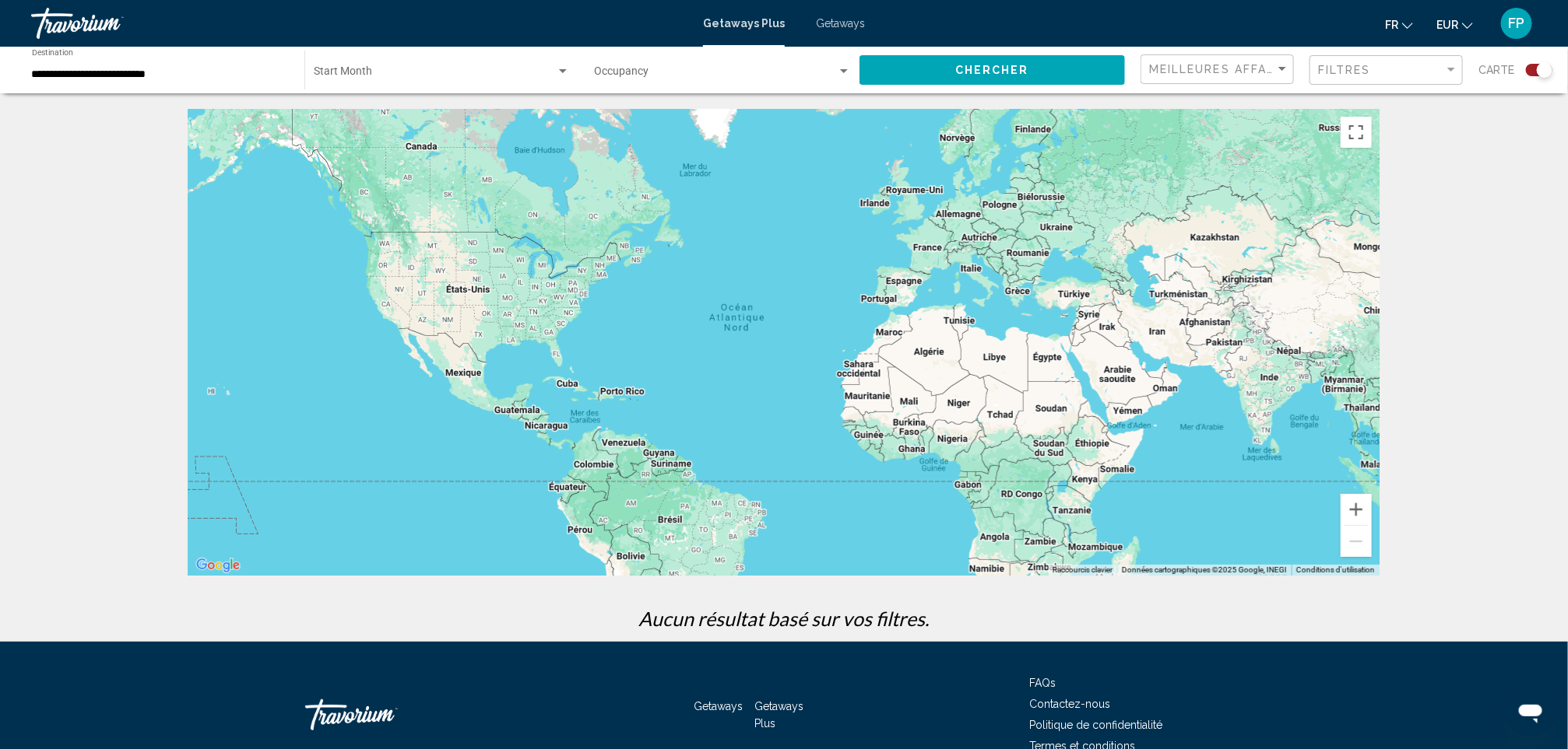
click at [498, 59] on div "Start Month All Start Months" at bounding box center [442, 70] width 256 height 43
click at [461, 73] on span "All Start Months" at bounding box center [442, 74] width 256 height 33
click at [932, 76] on button "Chercher" at bounding box center [992, 69] width 266 height 29
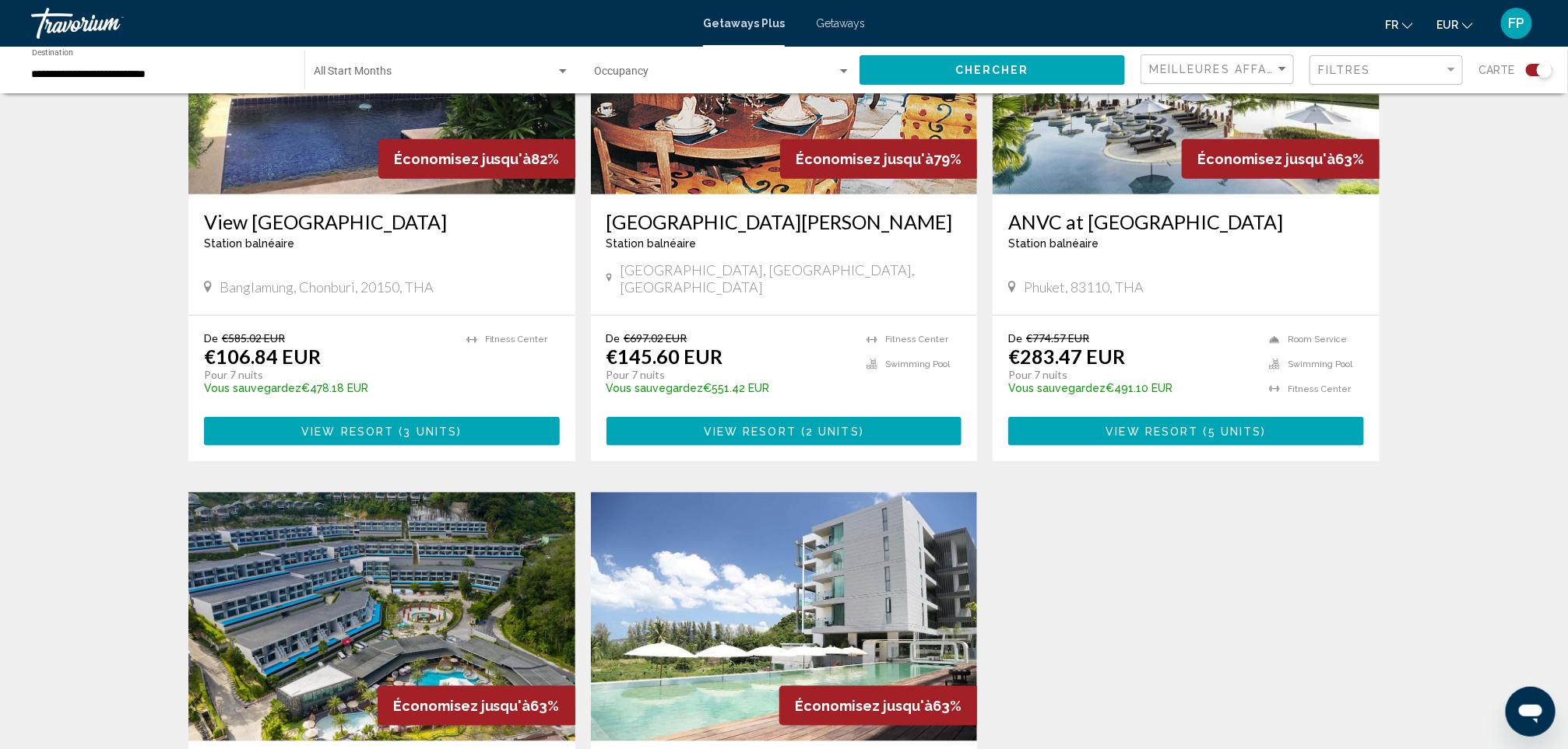
scroll to position [1167, 0]
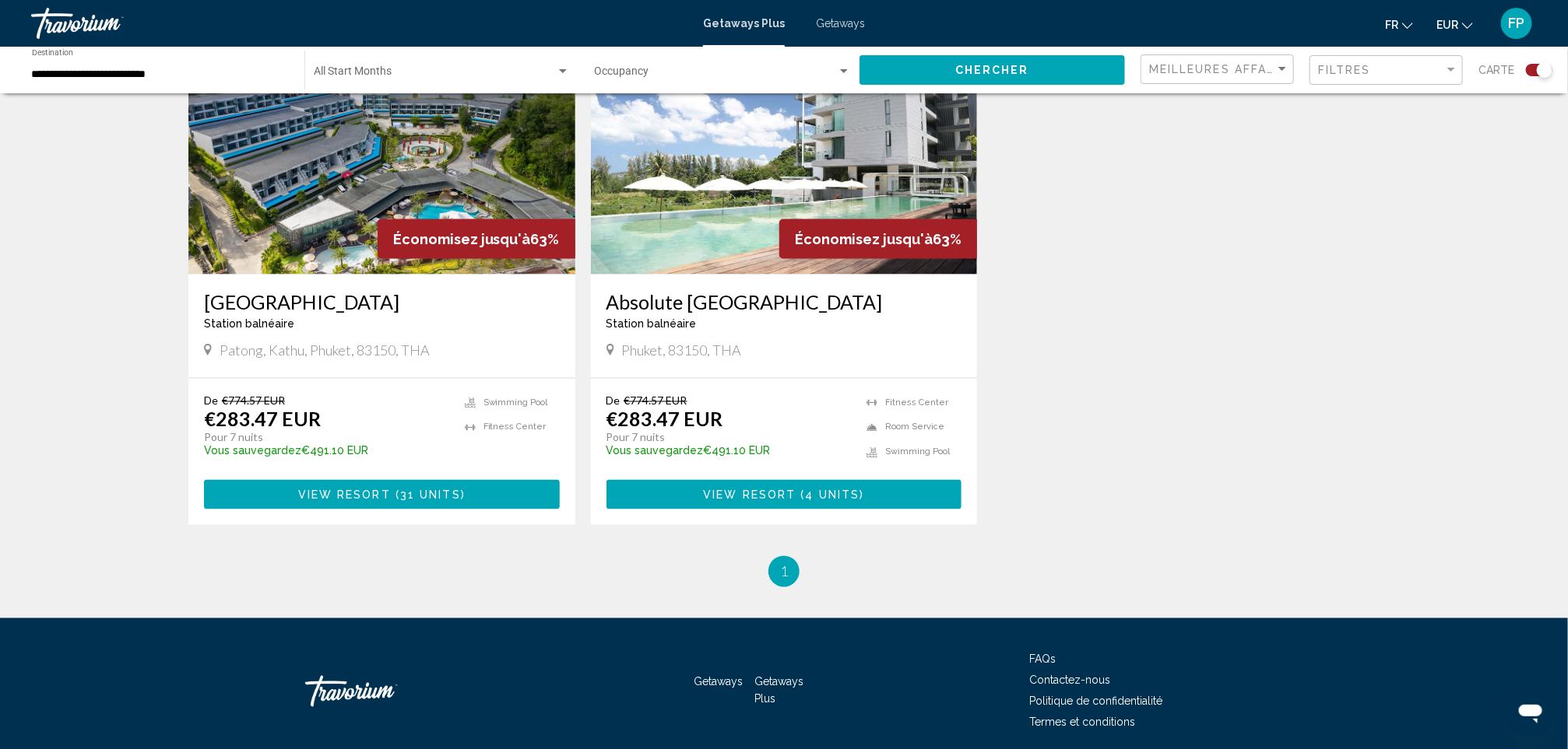
click at [344, 290] on h3 "Patong Bay Hill Resort" at bounding box center [382, 302] width 356 height 24
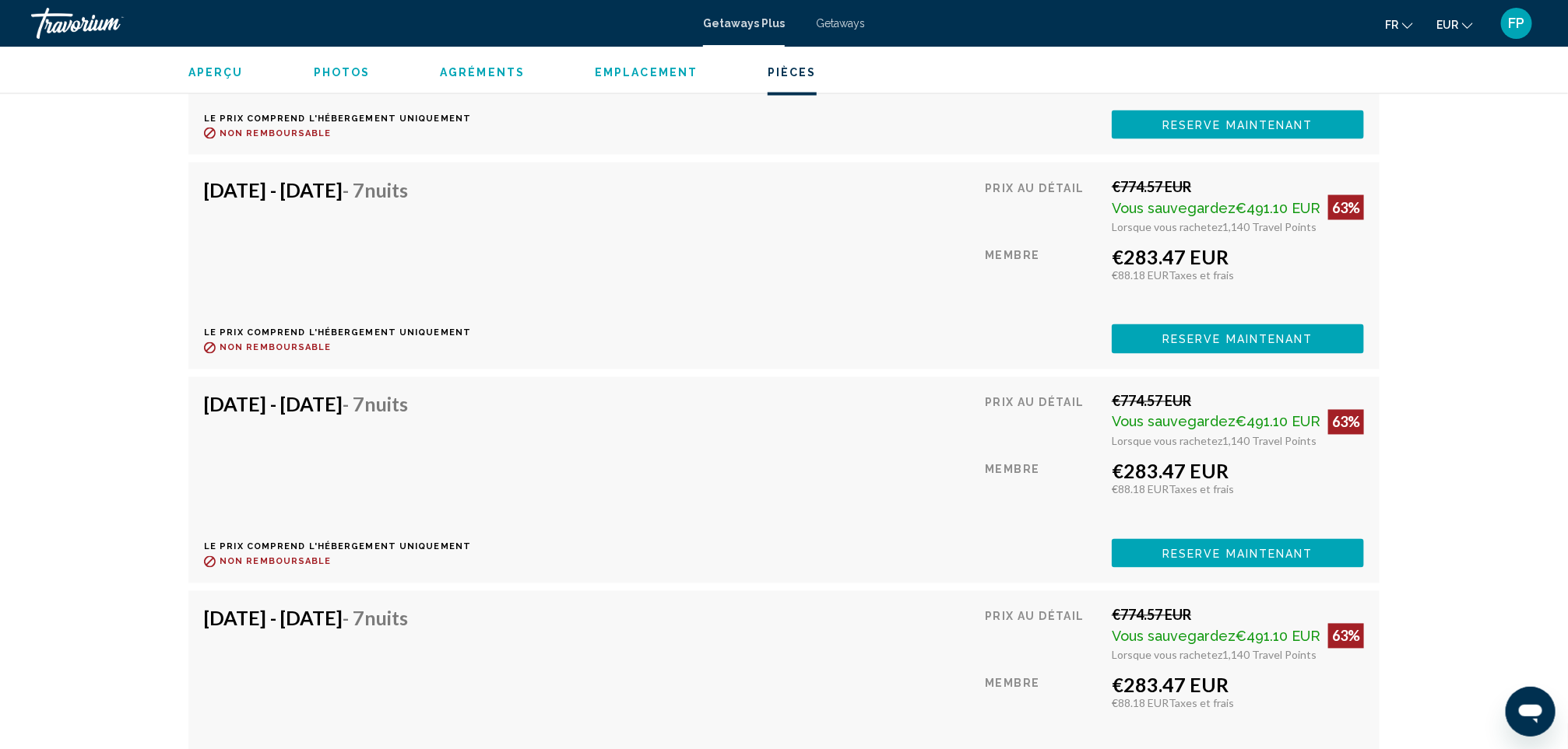
scroll to position [4690, 0]
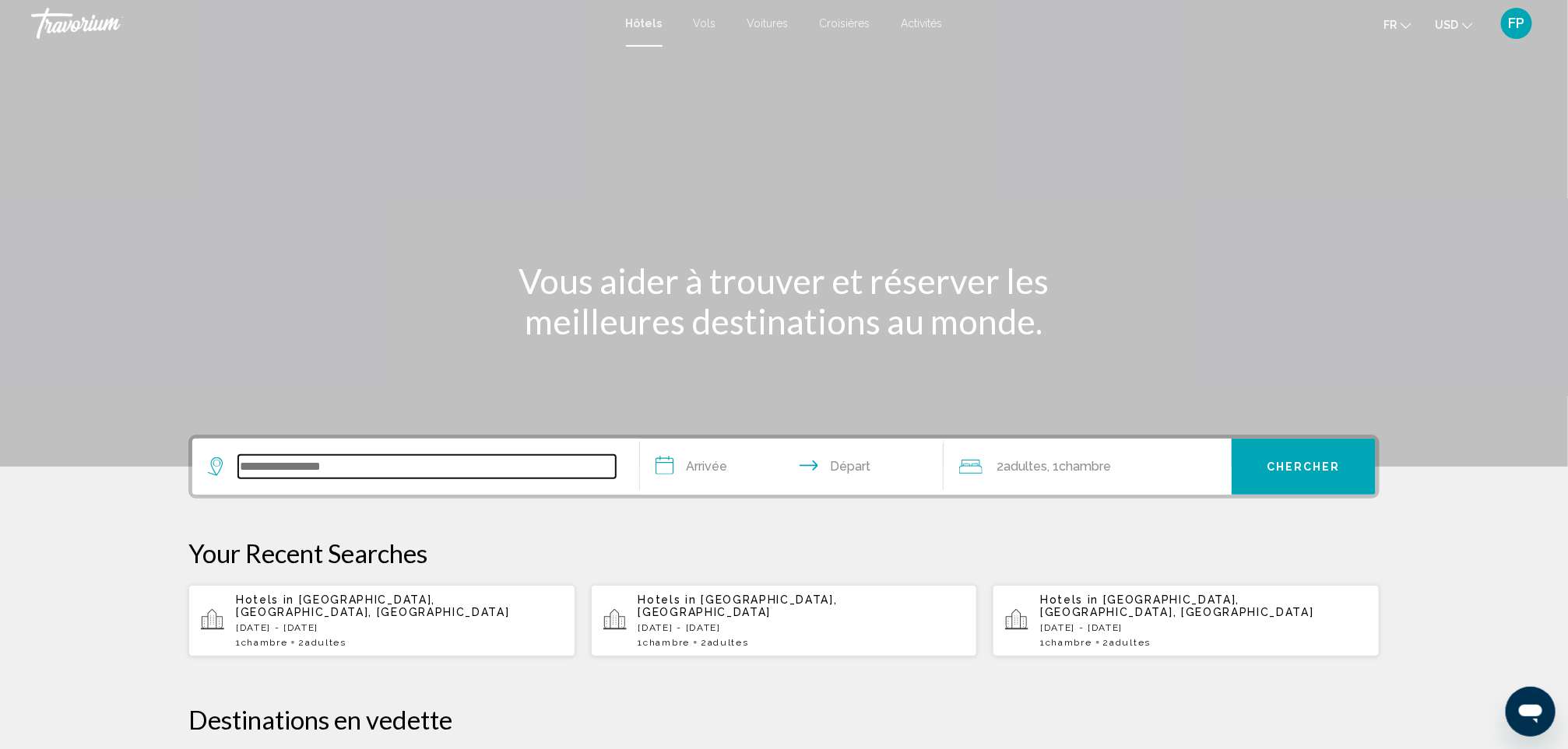
click at [441, 469] on input "Search widget" at bounding box center [426, 466] width 378 height 24
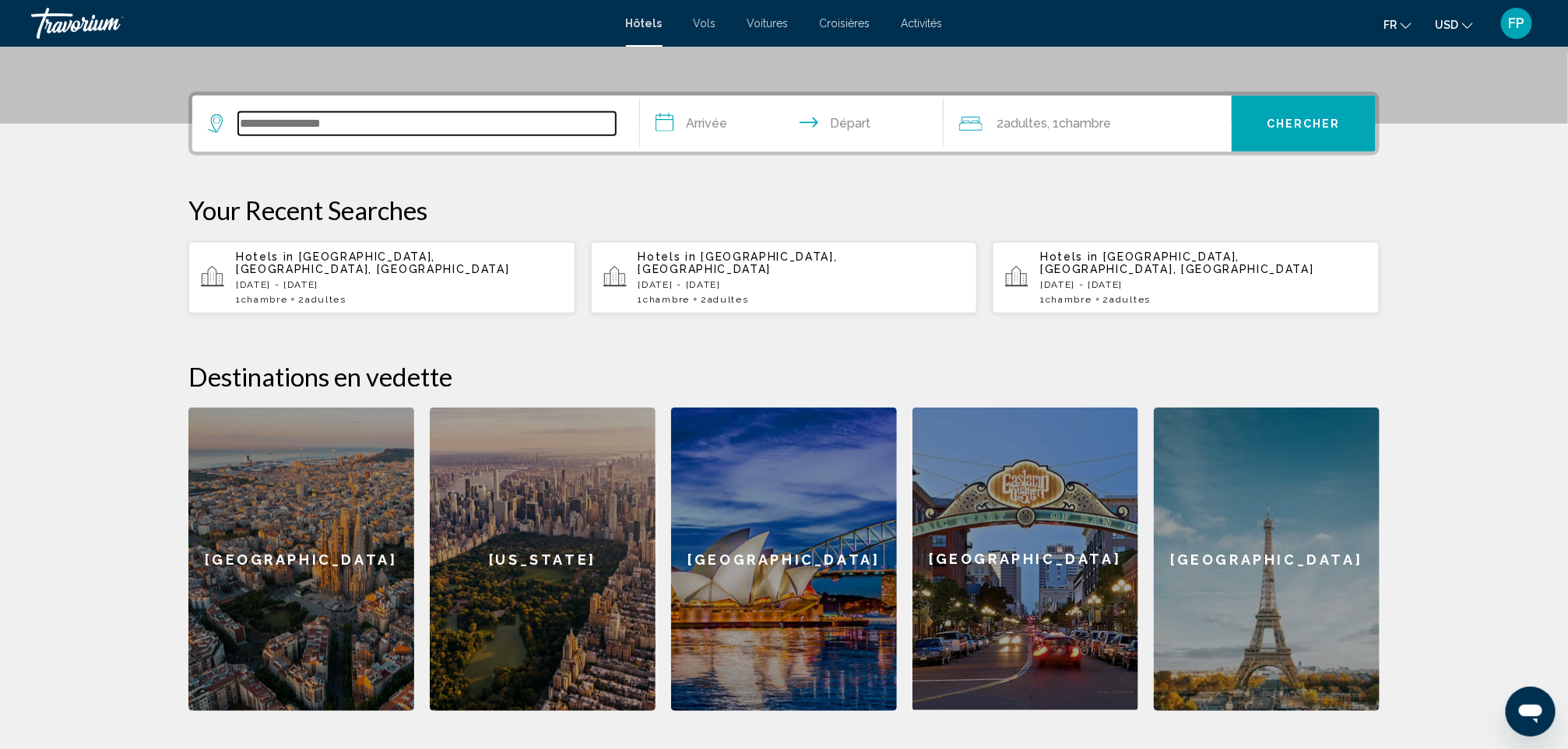
scroll to position [384, 0]
